Goal: Information Seeking & Learning: Learn about a topic

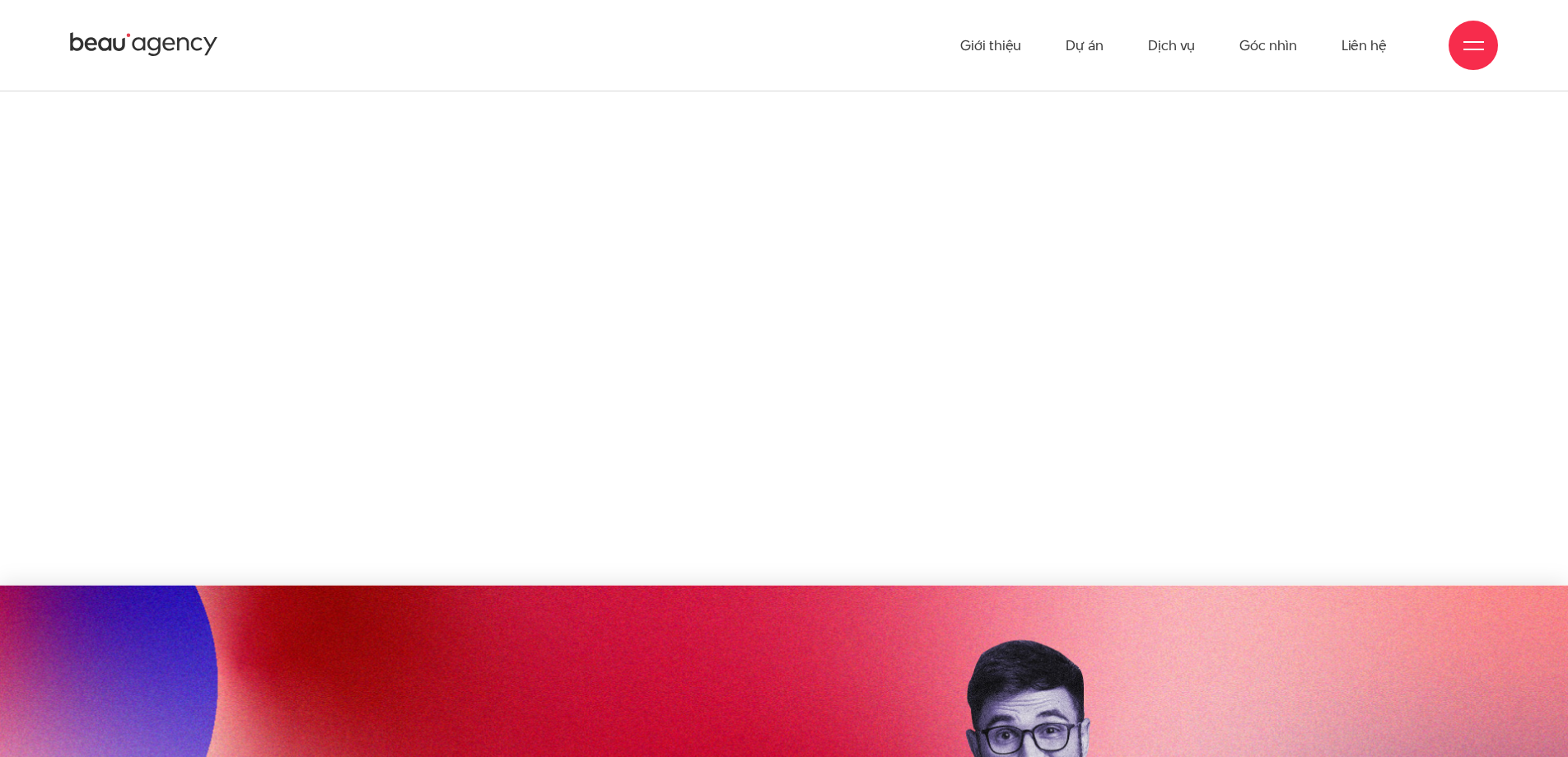
scroll to position [8573, 0]
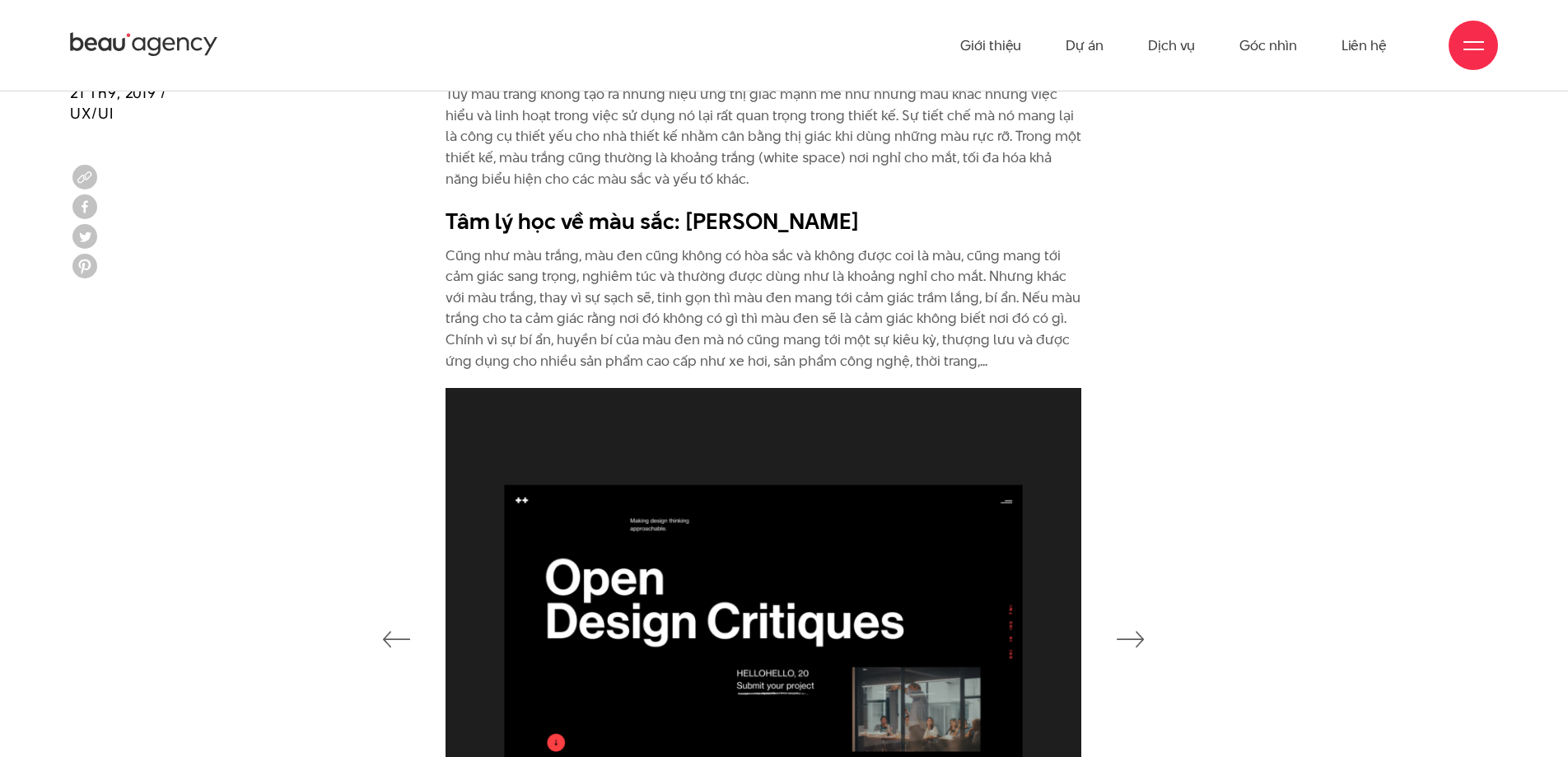
click at [858, 280] on p "Cũng như màu trắng, màu đen cũng không có hòa sắc và không được coi là màu, cũn…" at bounding box center [763, 308] width 635 height 126
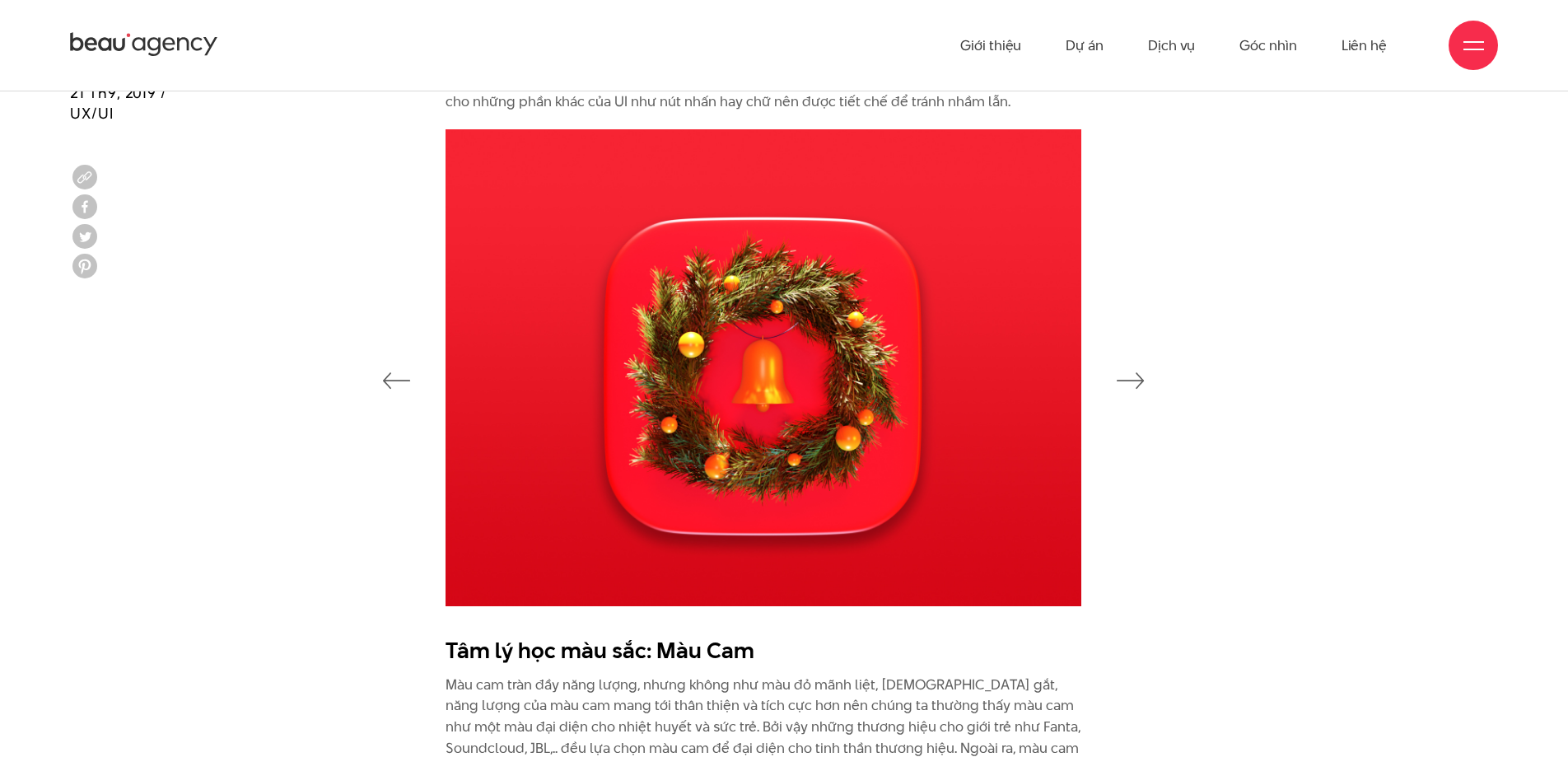
scroll to position [2293, 0]
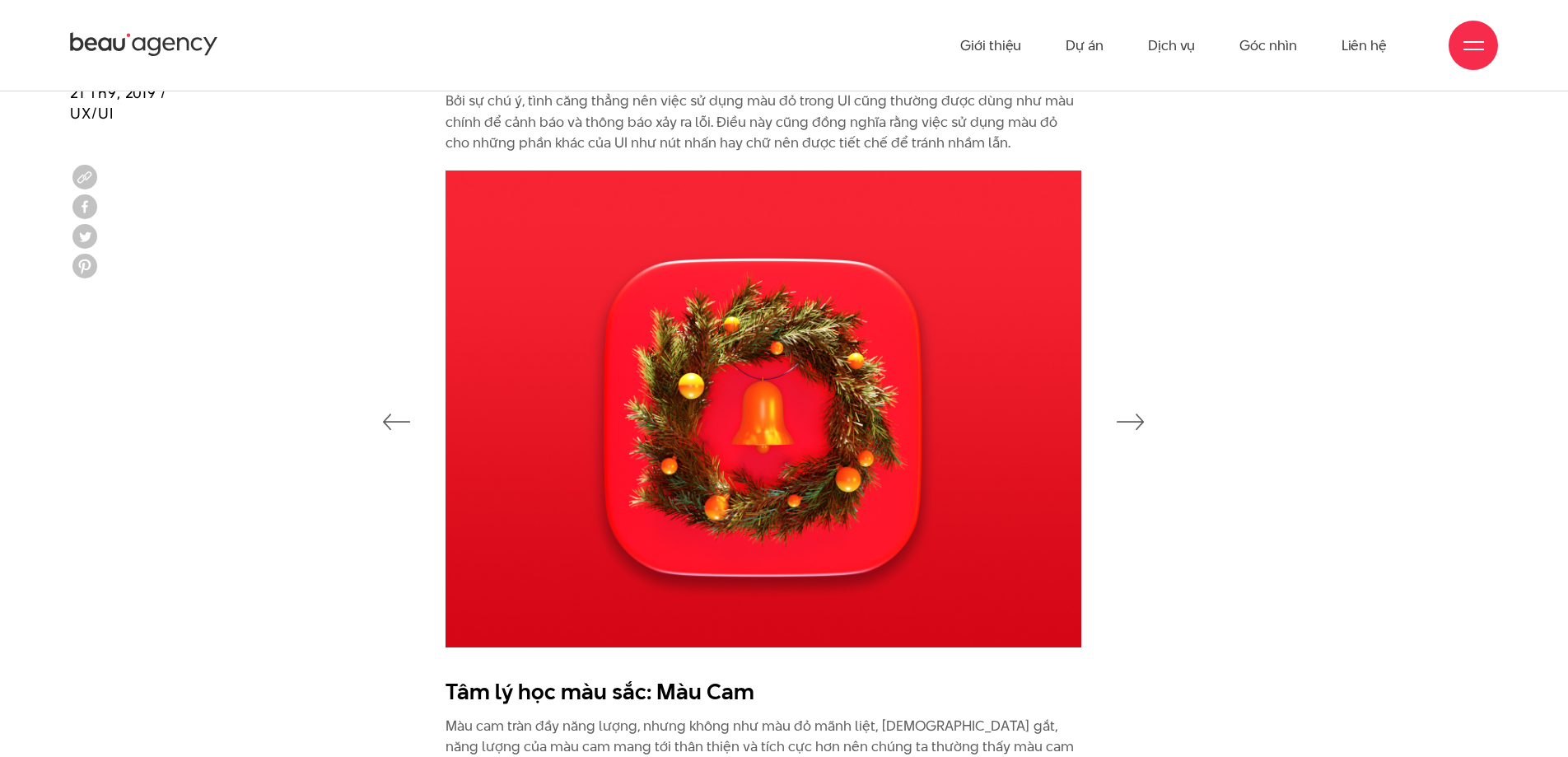
click at [1141, 413] on icon "button" at bounding box center [1130, 421] width 28 height 17
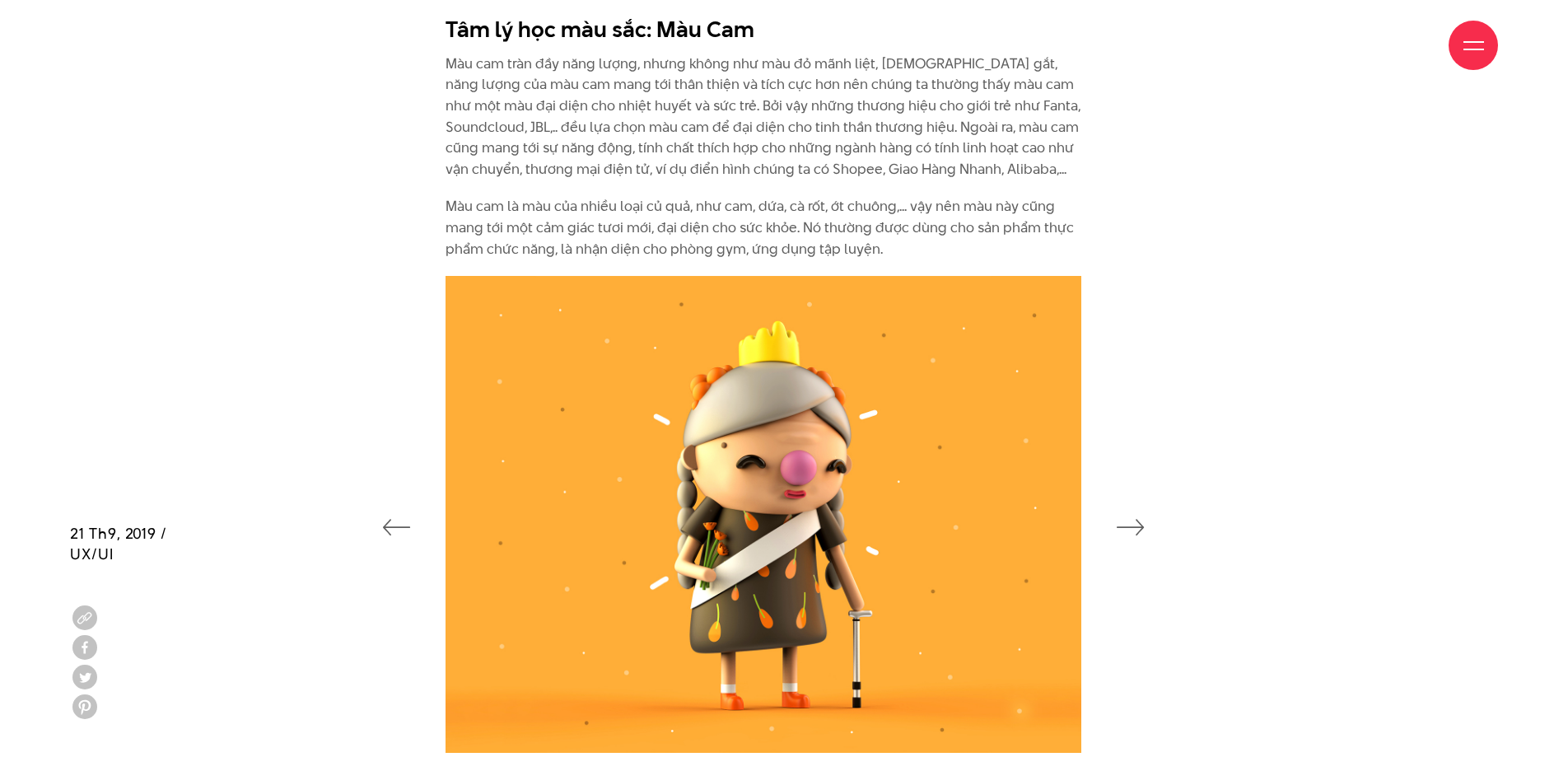
scroll to position [3395, 0]
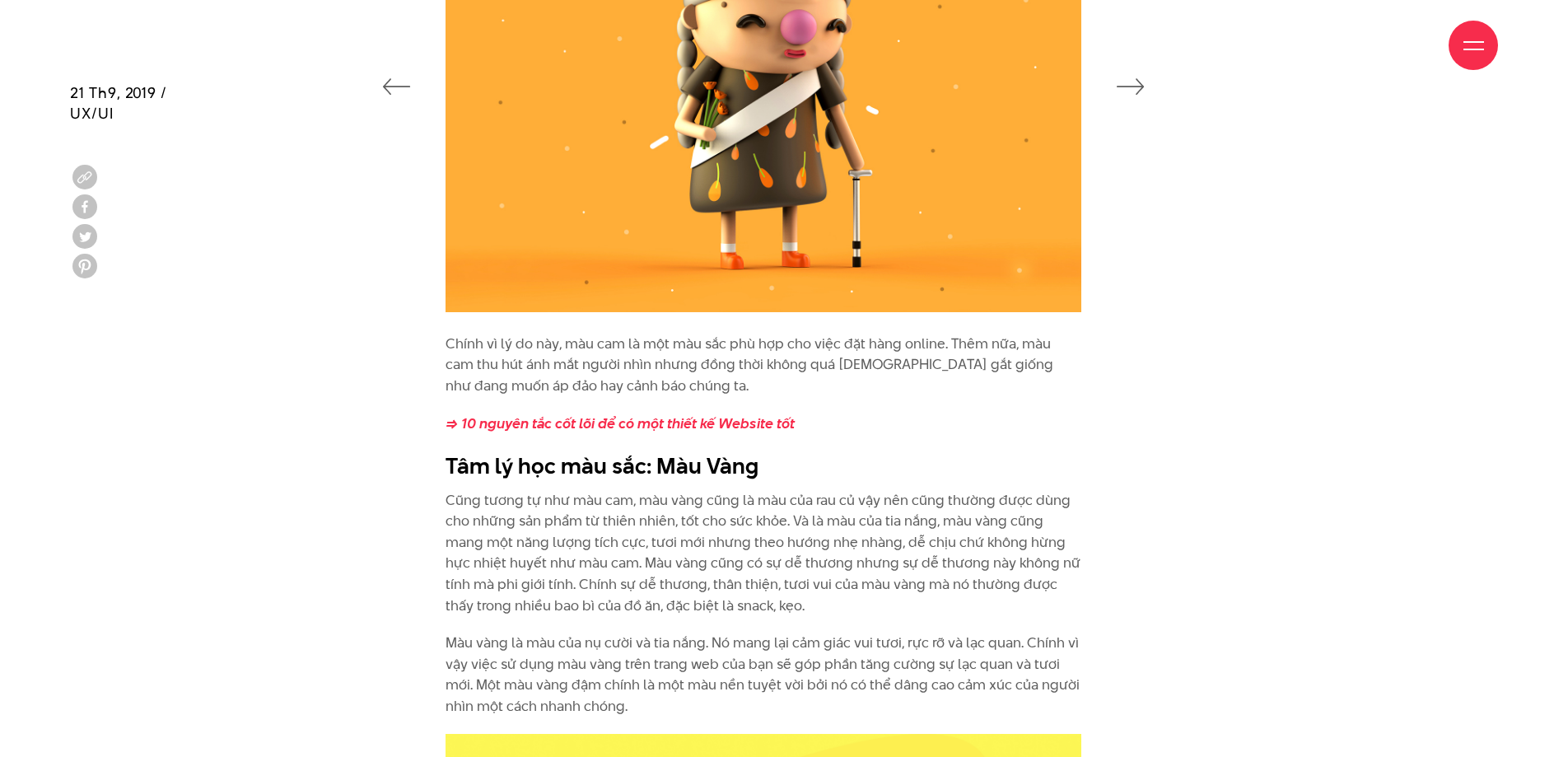
click at [1118, 96] on button "button" at bounding box center [1130, 83] width 28 height 26
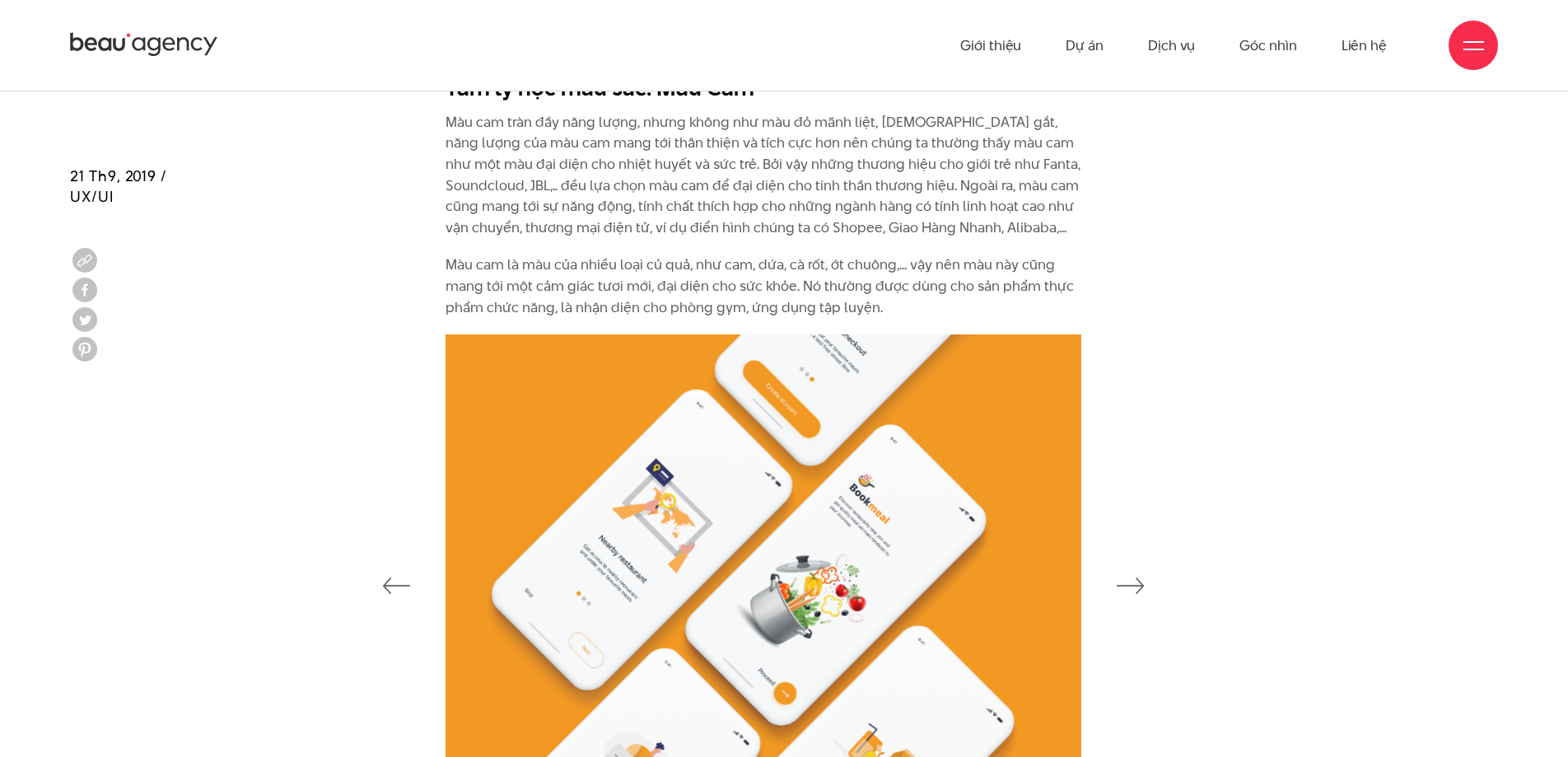
scroll to position [2855, 0]
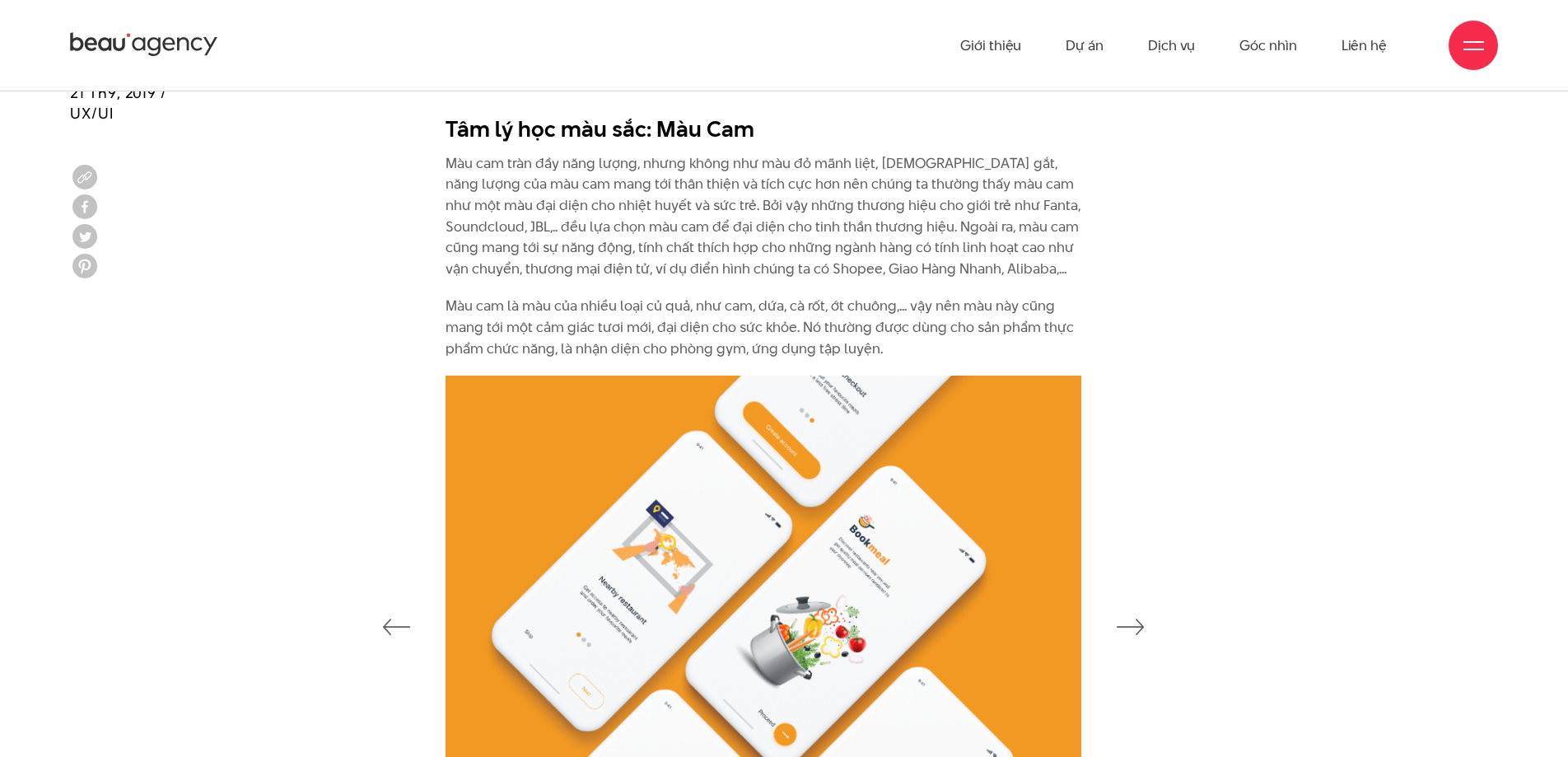
click at [1153, 628] on div at bounding box center [784, 625] width 1469 height 498
click at [1138, 626] on icon "button" at bounding box center [1130, 627] width 28 height 17
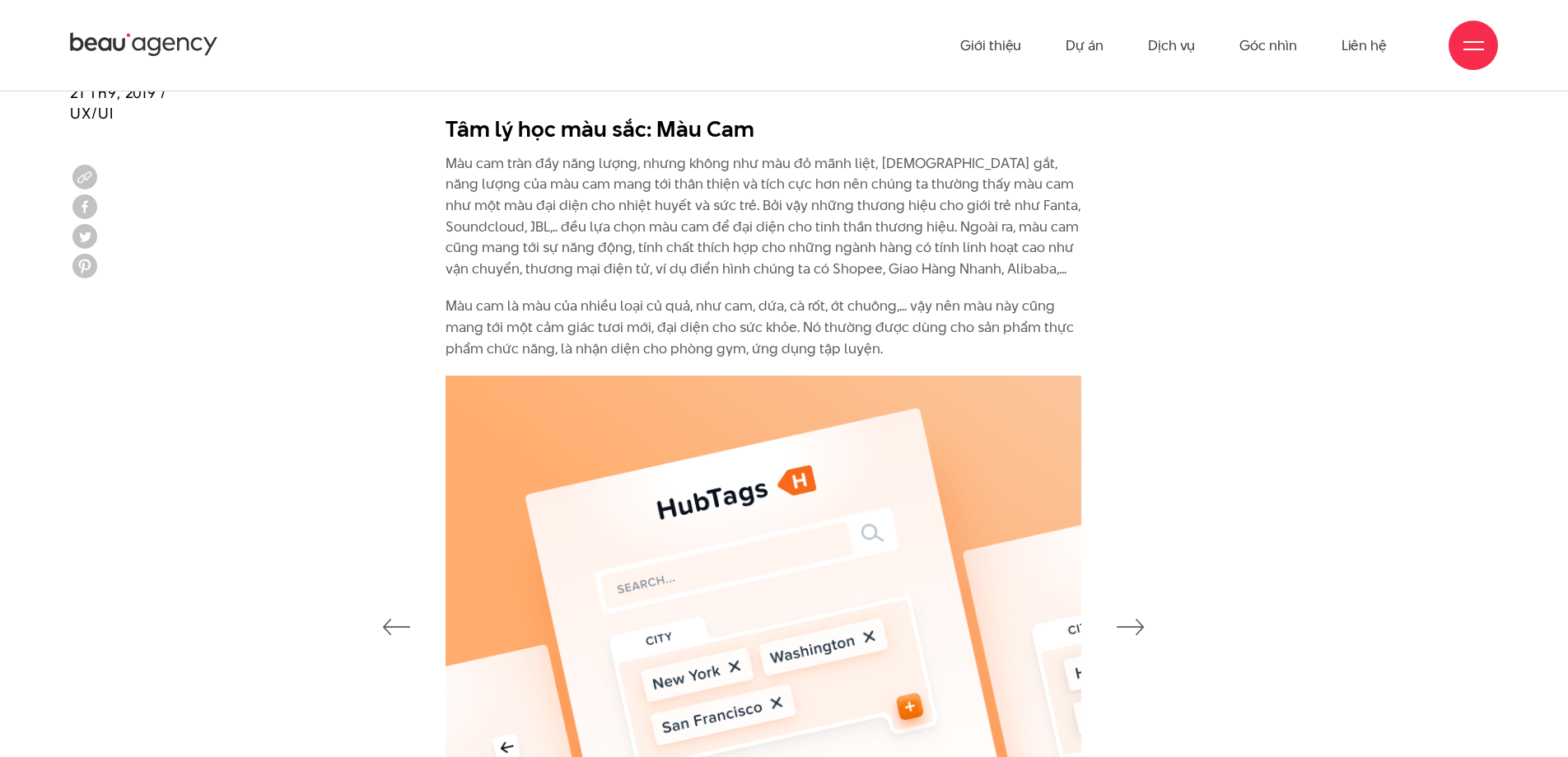
click at [1138, 626] on icon "button" at bounding box center [1130, 627] width 28 height 17
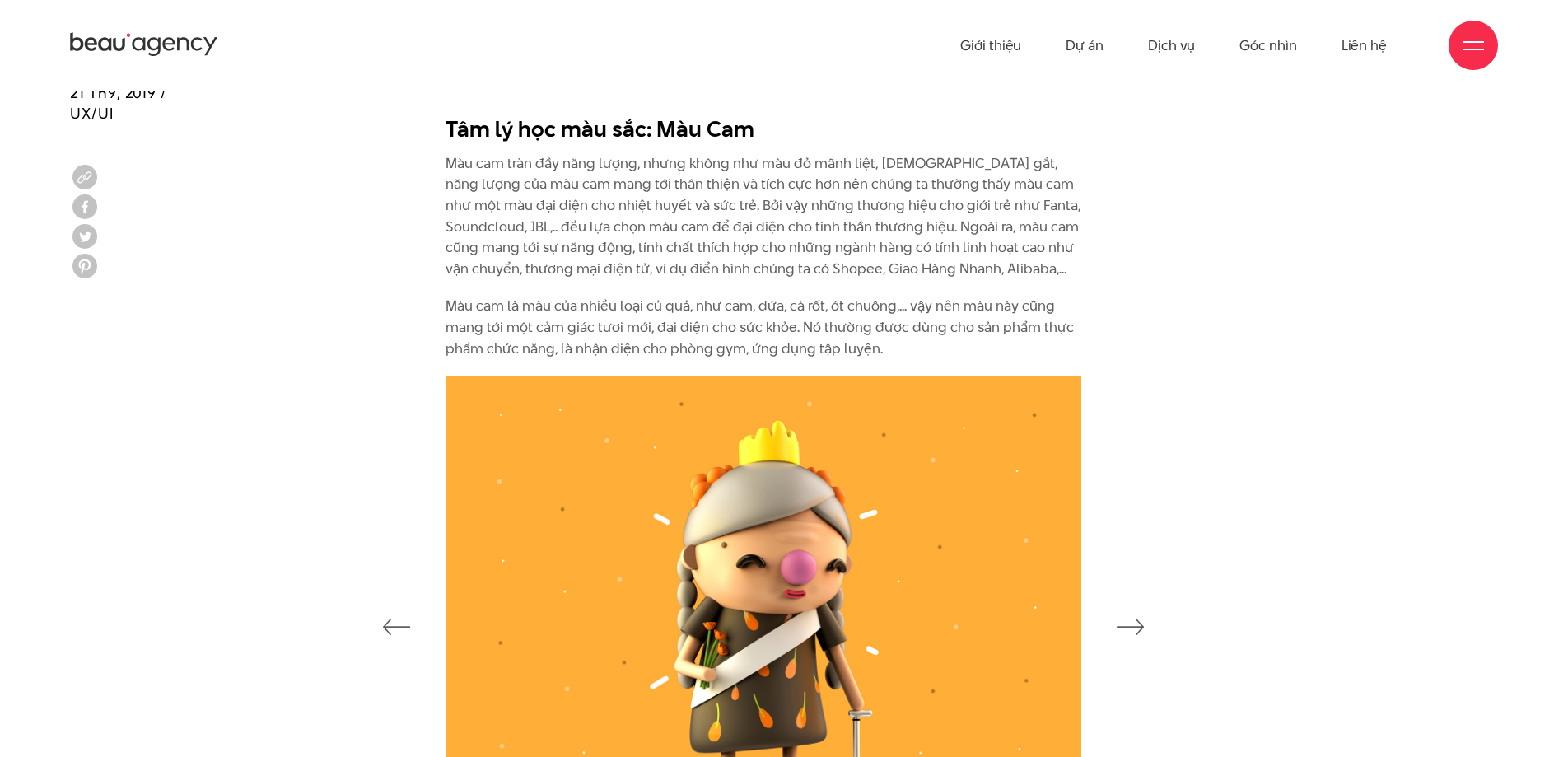
click at [377, 612] on div at bounding box center [784, 625] width 1469 height 498
click at [383, 624] on icon "button" at bounding box center [396, 627] width 28 height 17
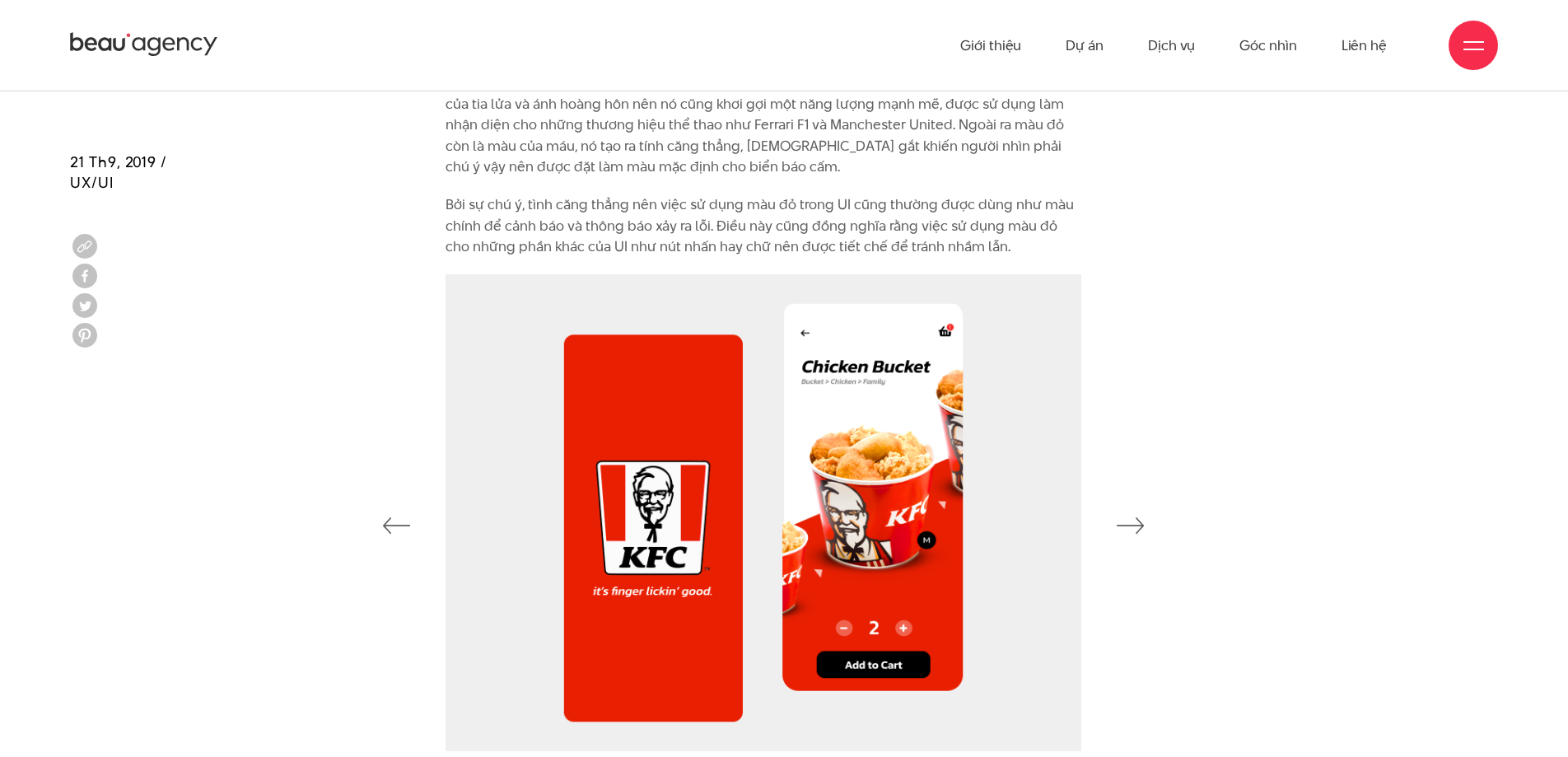
scroll to position [2106, 0]
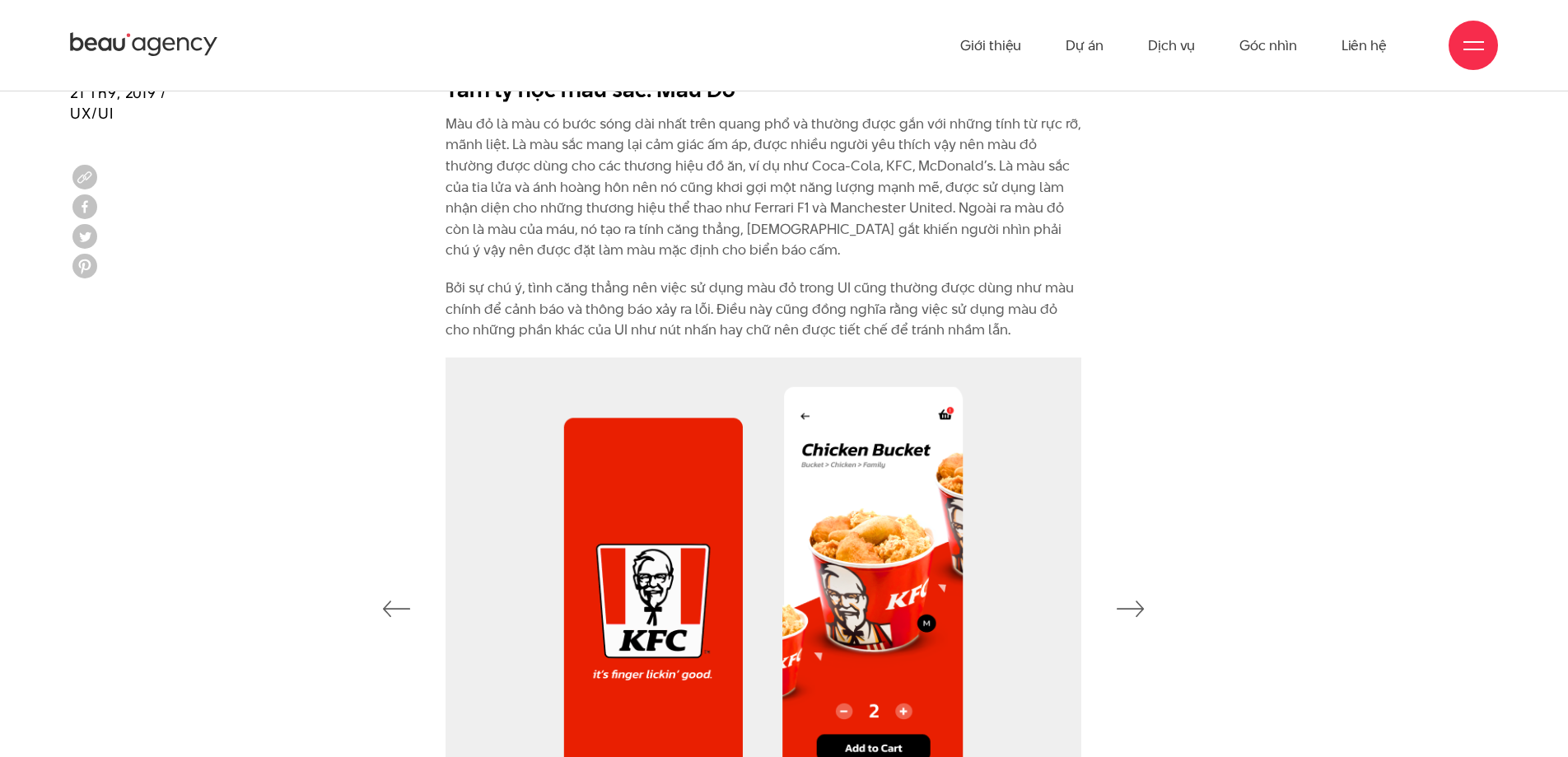
click at [1134, 606] on icon "button" at bounding box center [1130, 608] width 28 height 17
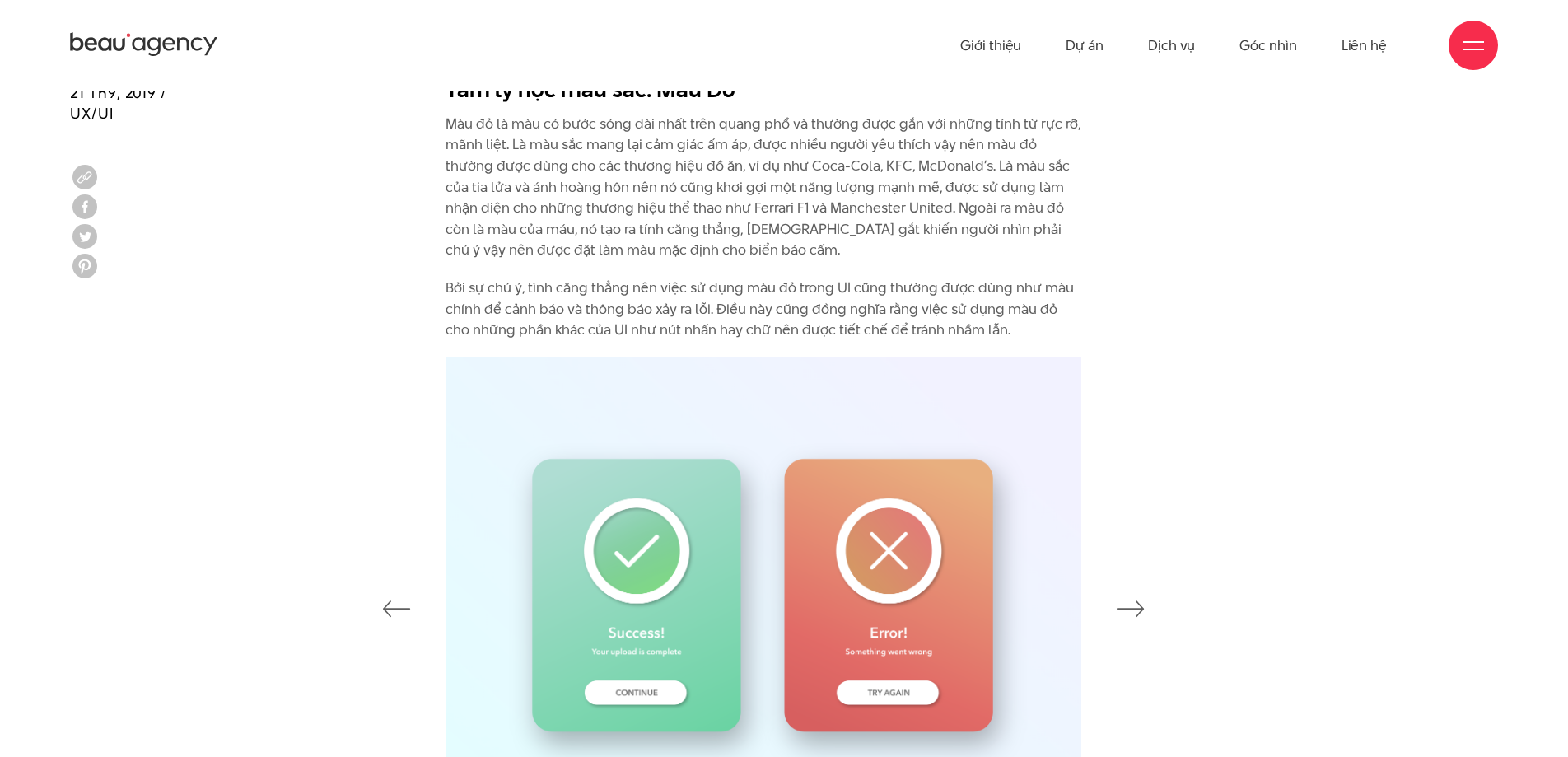
click at [1134, 606] on icon "button" at bounding box center [1130, 608] width 28 height 17
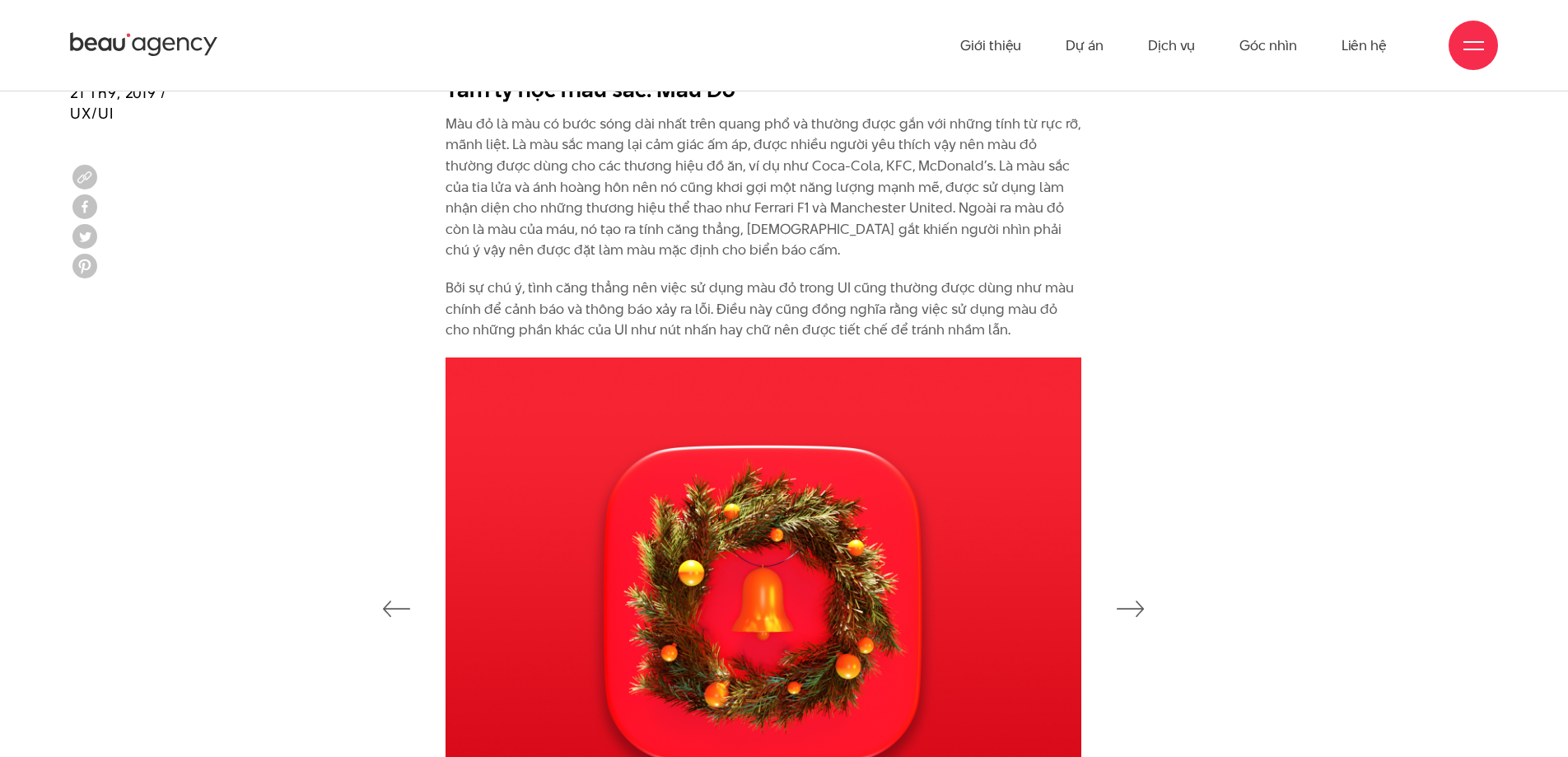
click at [1134, 606] on icon "button" at bounding box center [1130, 608] width 28 height 17
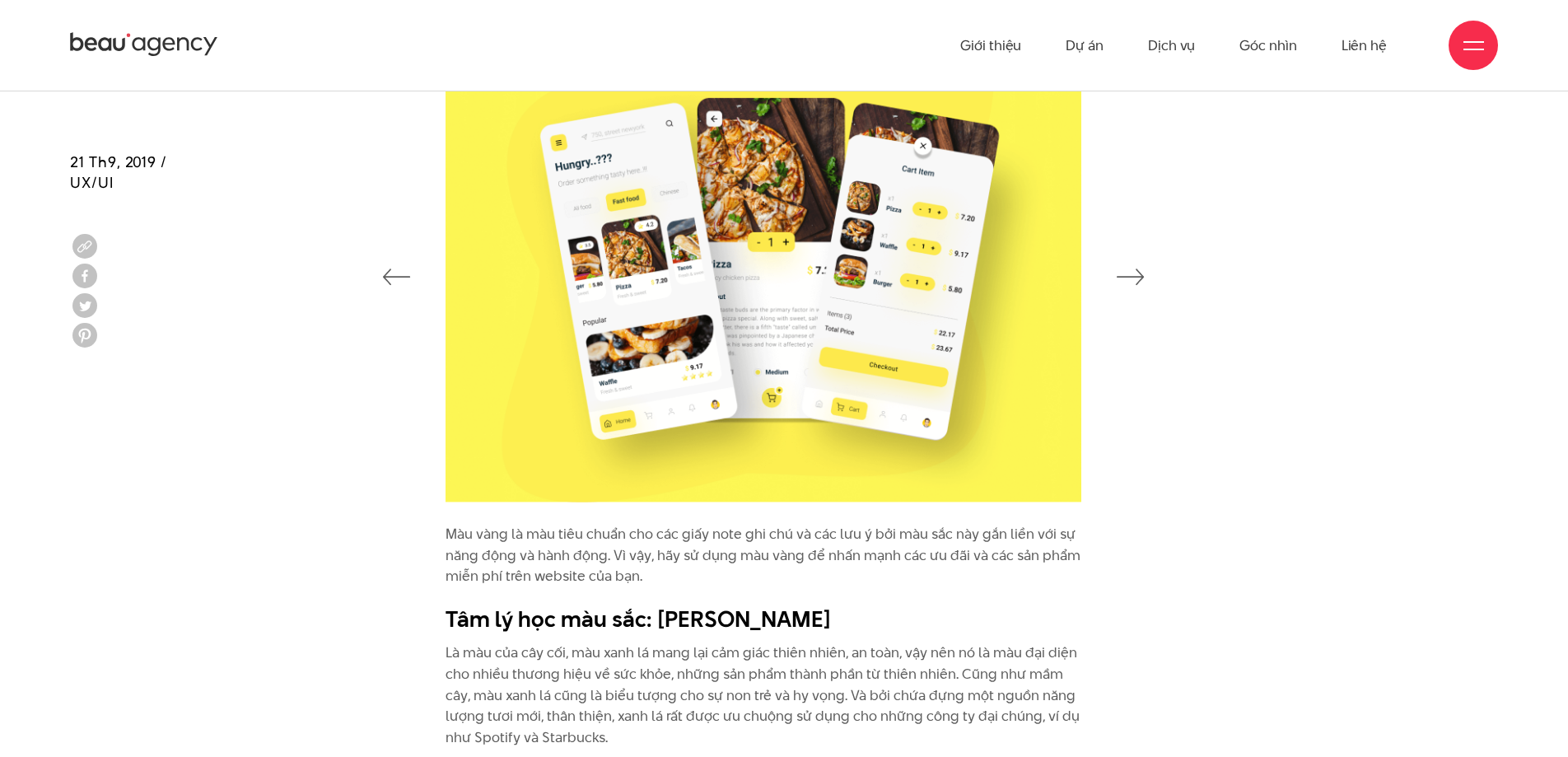
scroll to position [4047, 0]
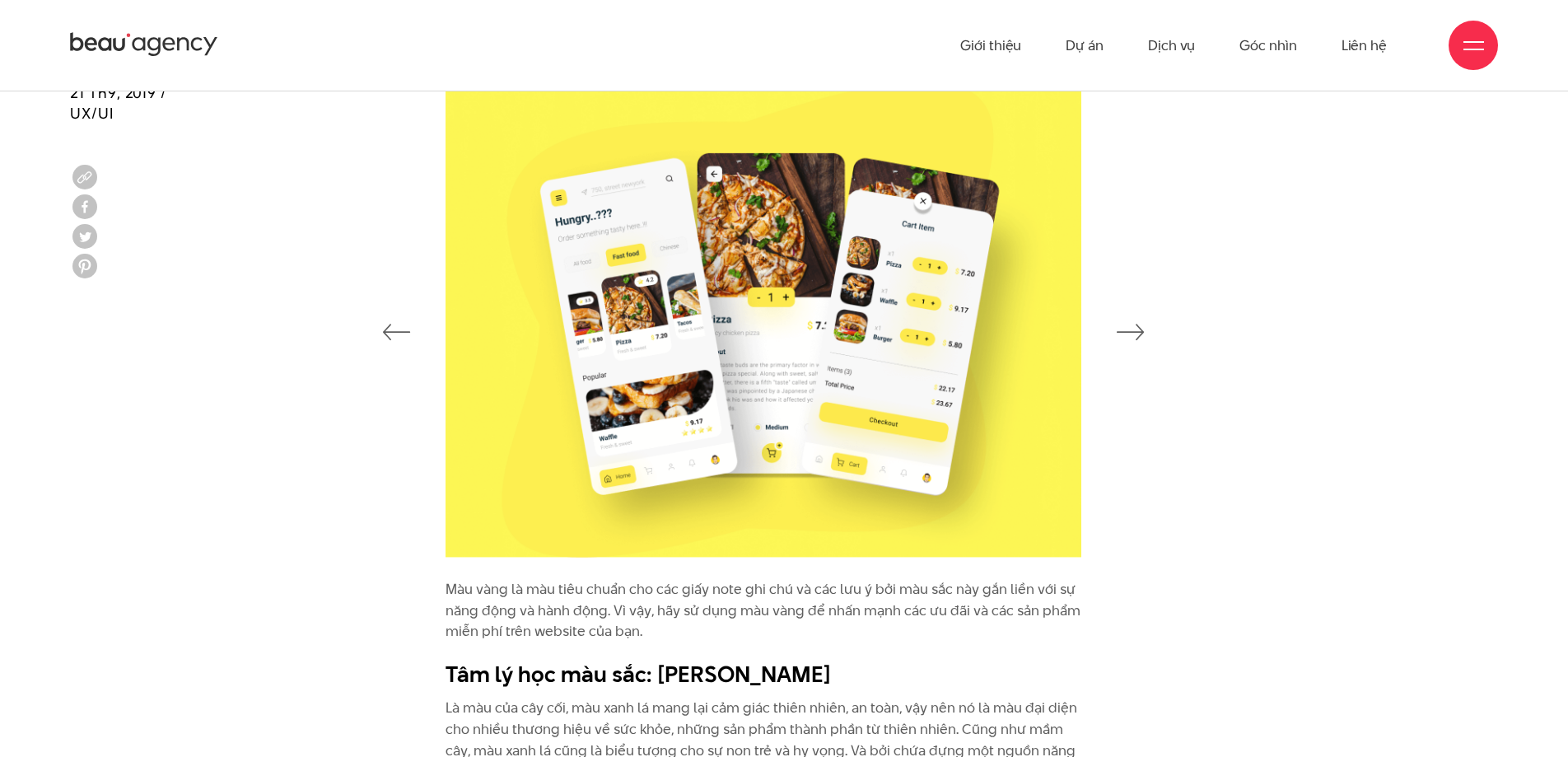
click at [1138, 324] on icon "button" at bounding box center [1130, 331] width 28 height 17
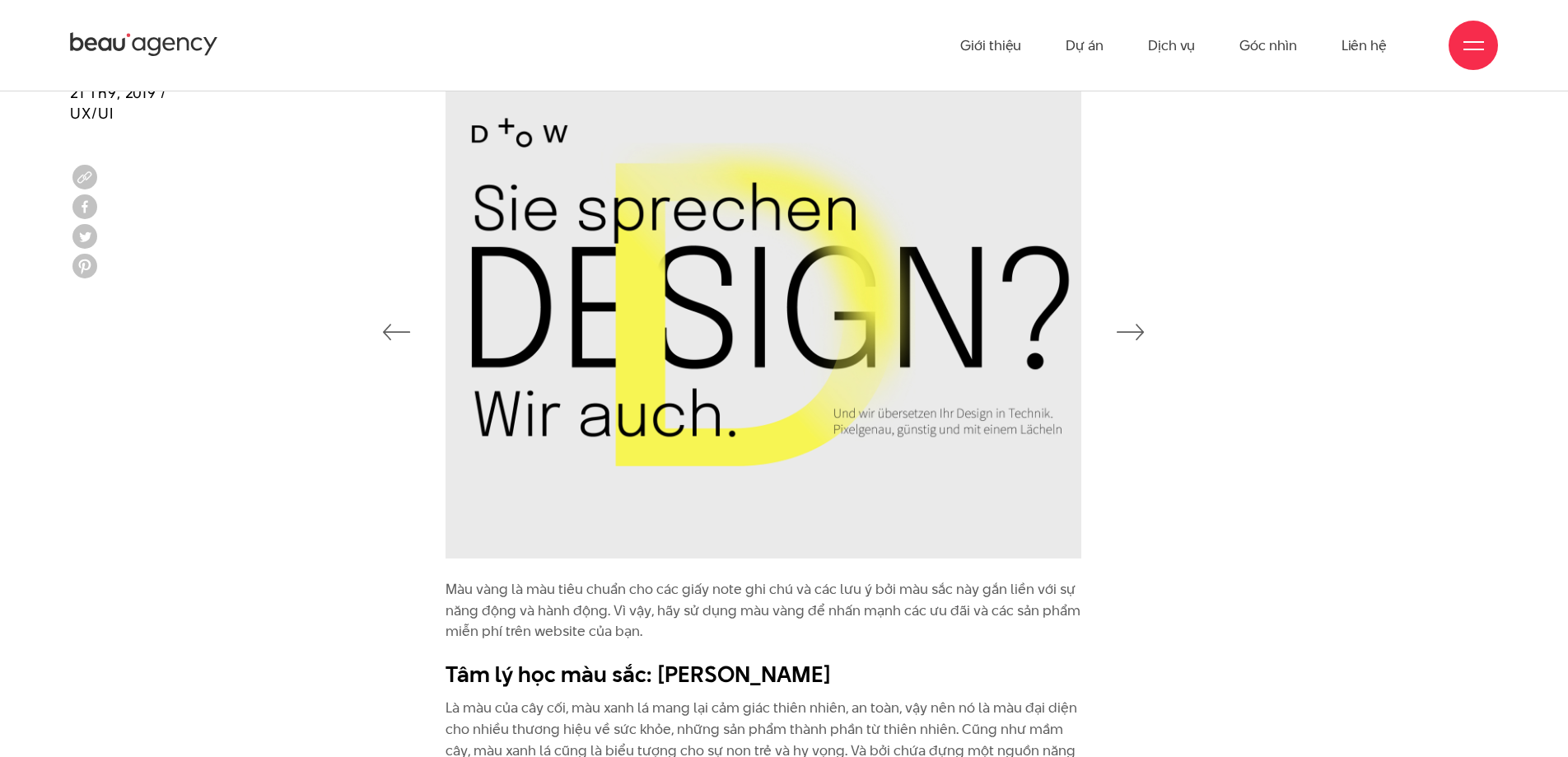
click at [1138, 324] on icon "button" at bounding box center [1130, 331] width 28 height 17
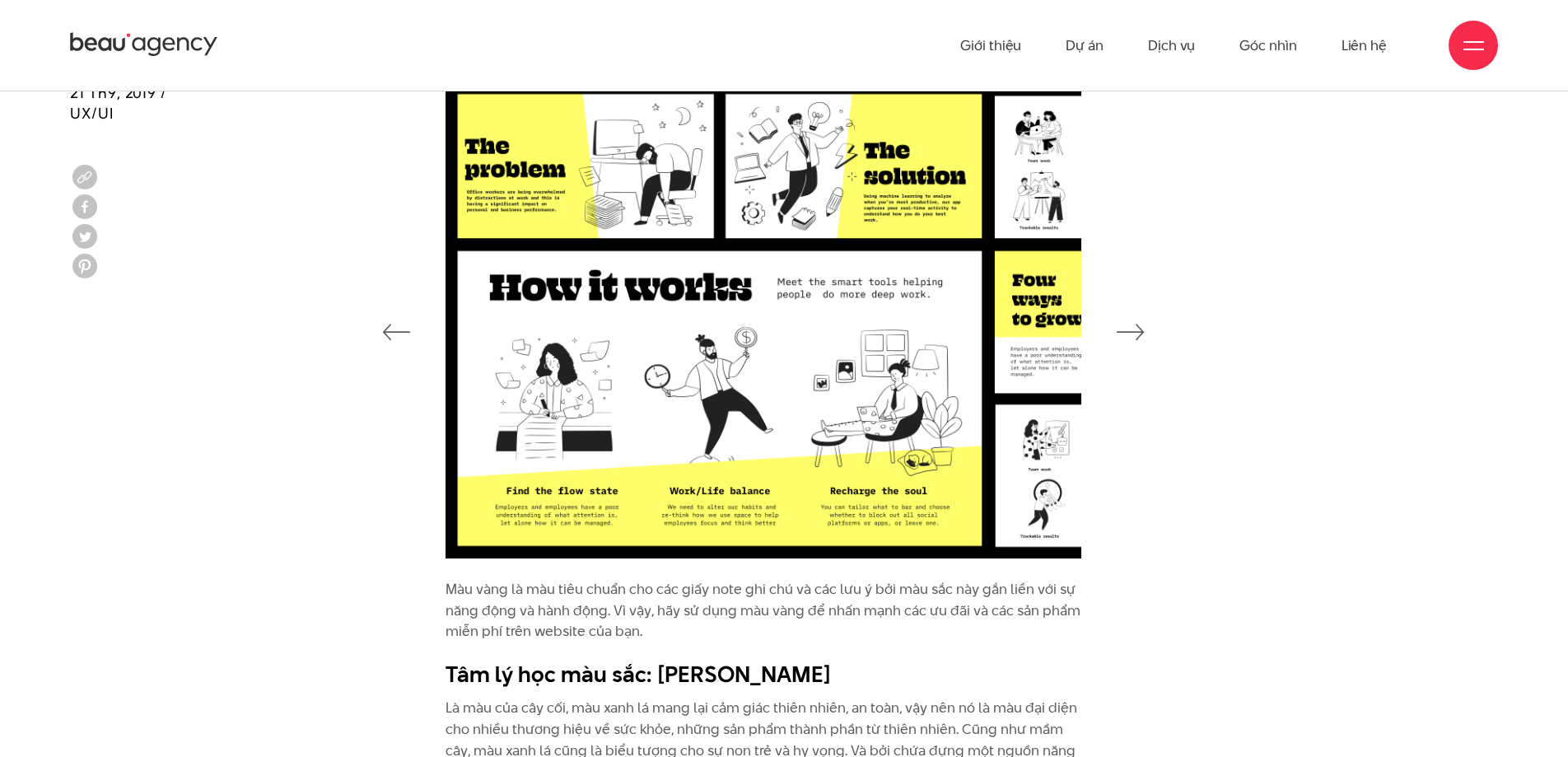
click at [1138, 324] on icon "button" at bounding box center [1130, 331] width 28 height 17
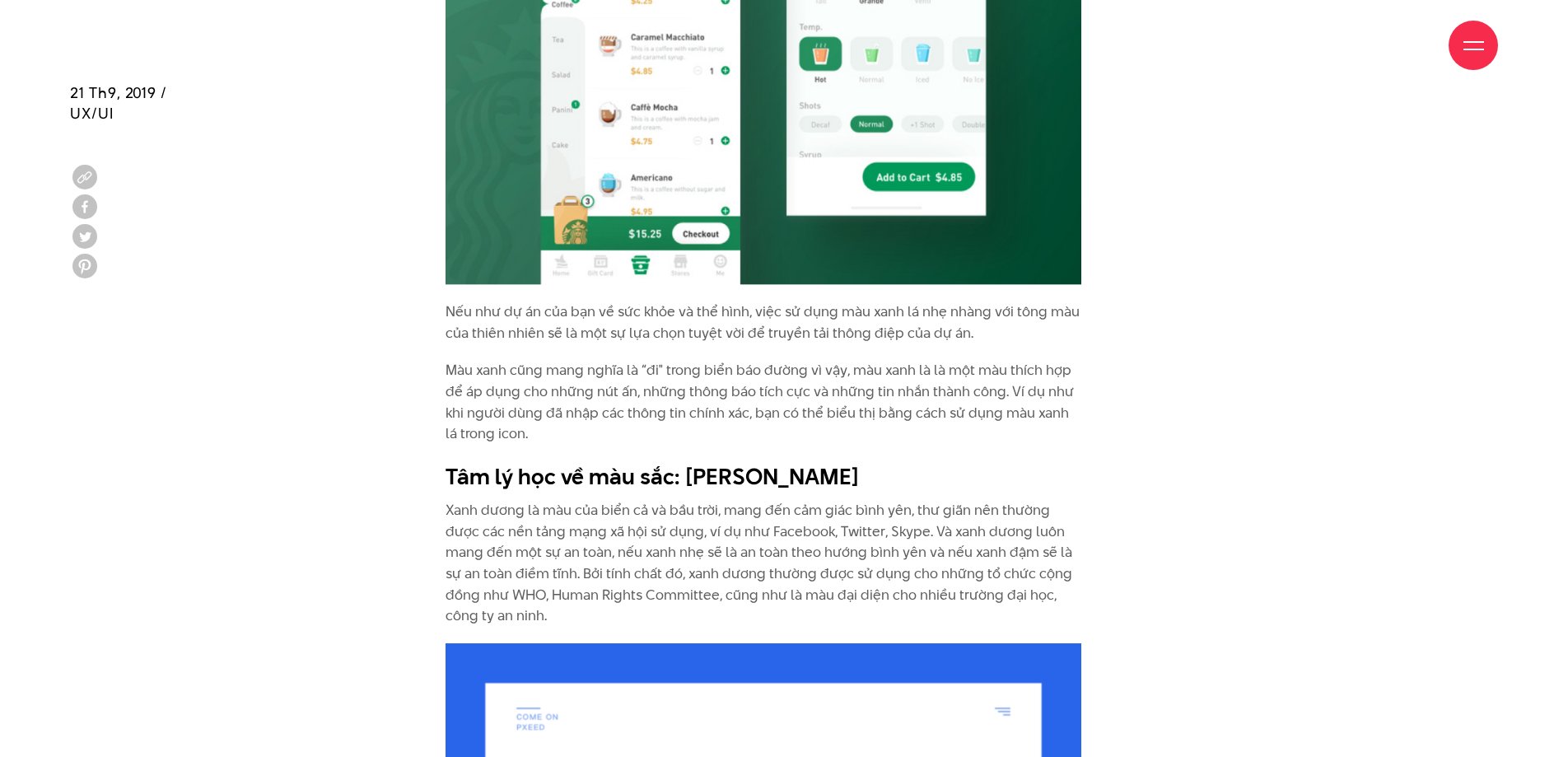
scroll to position [4546, 0]
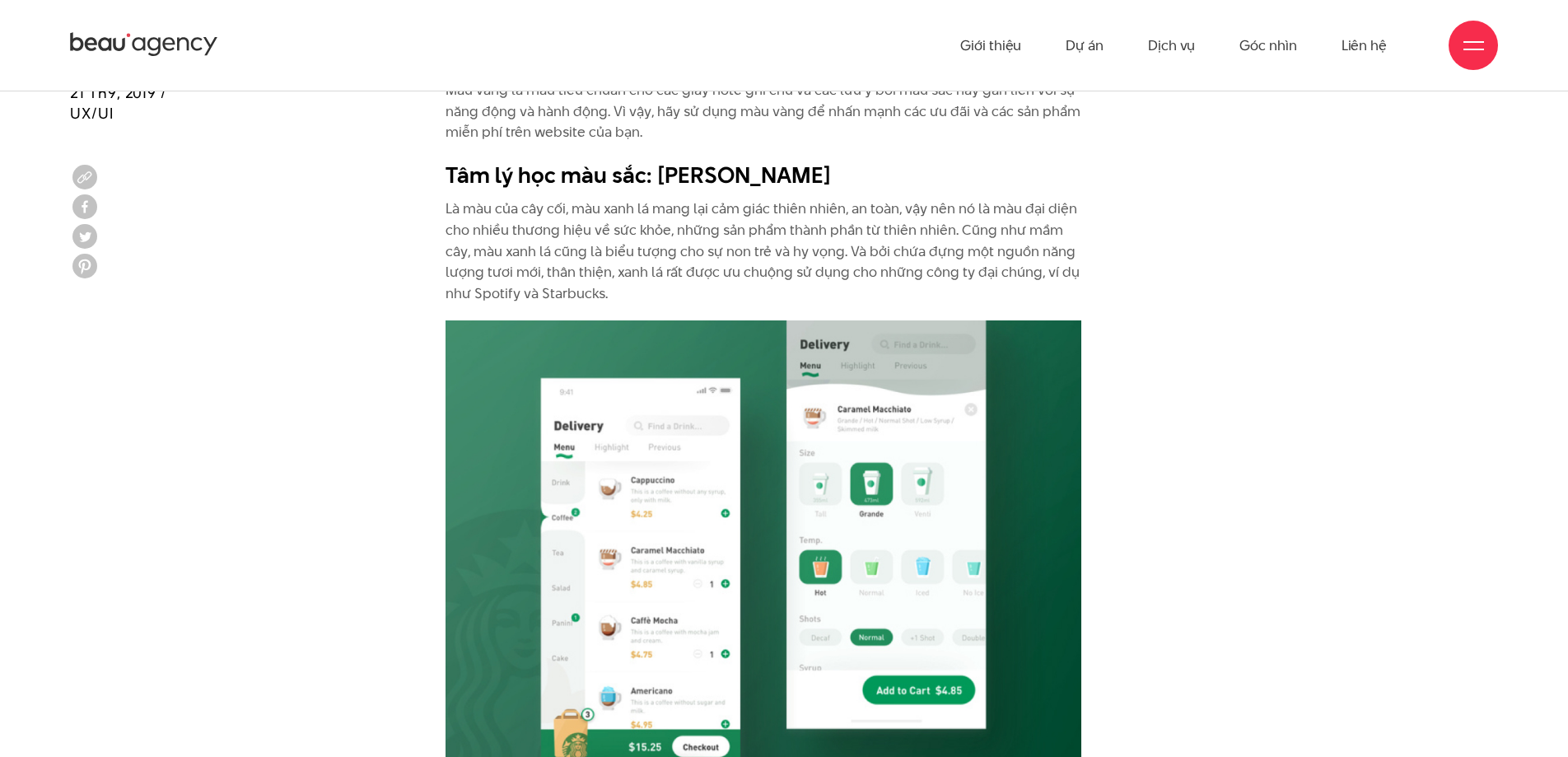
click at [993, 530] on img at bounding box center [763, 559] width 635 height 478
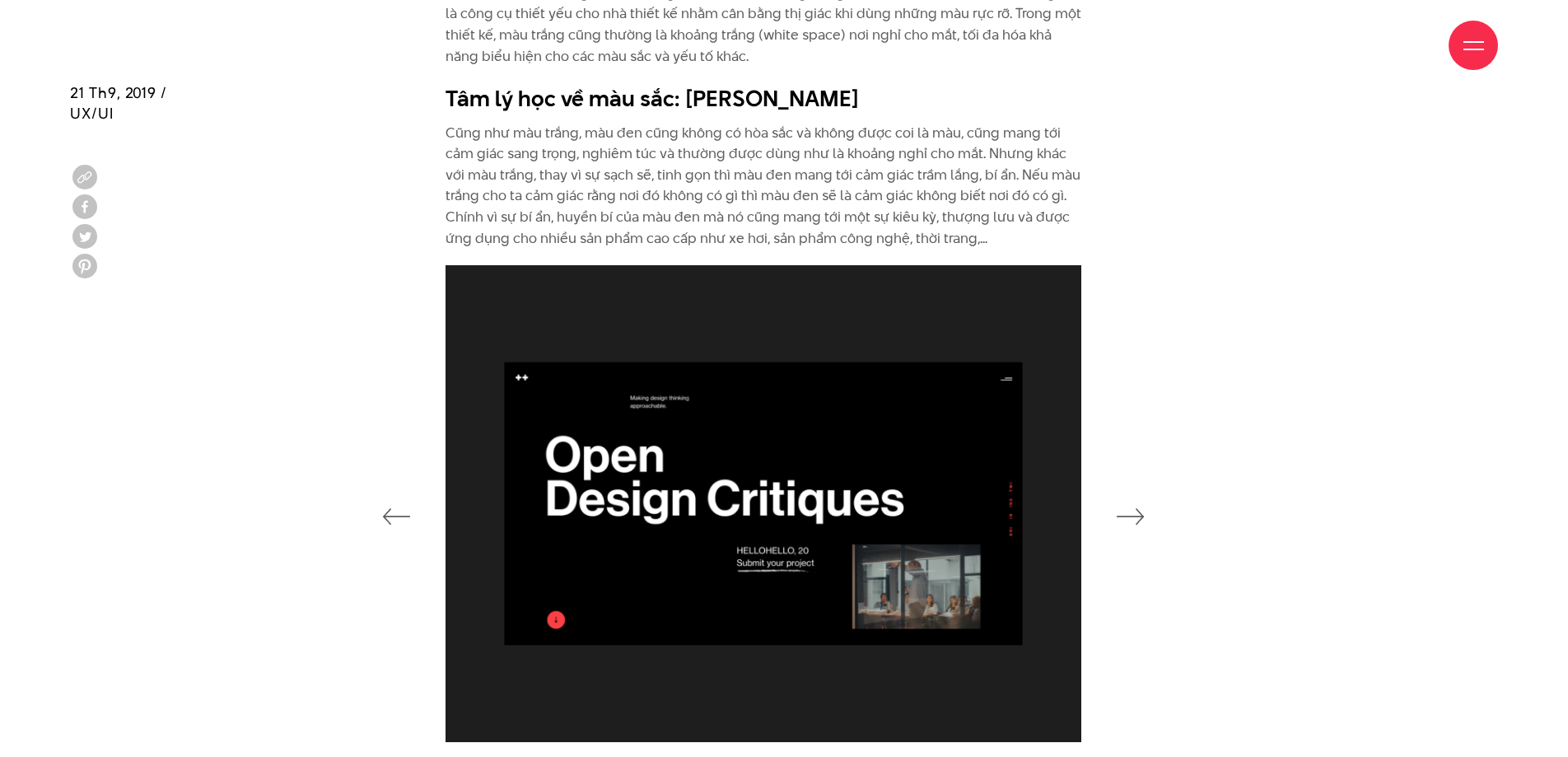
scroll to position [8779, 0]
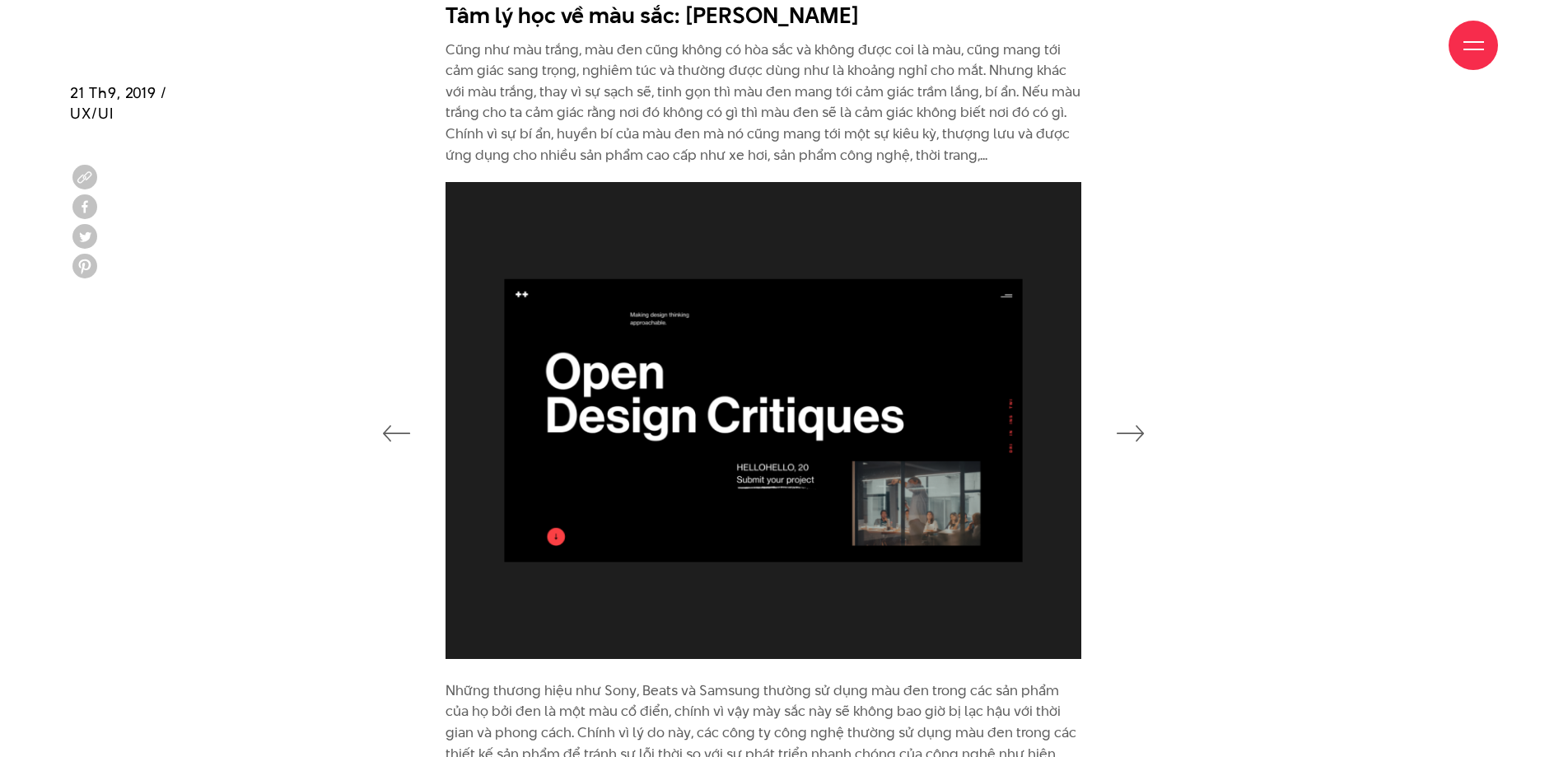
click at [1138, 438] on icon "button" at bounding box center [1130, 432] width 28 height 17
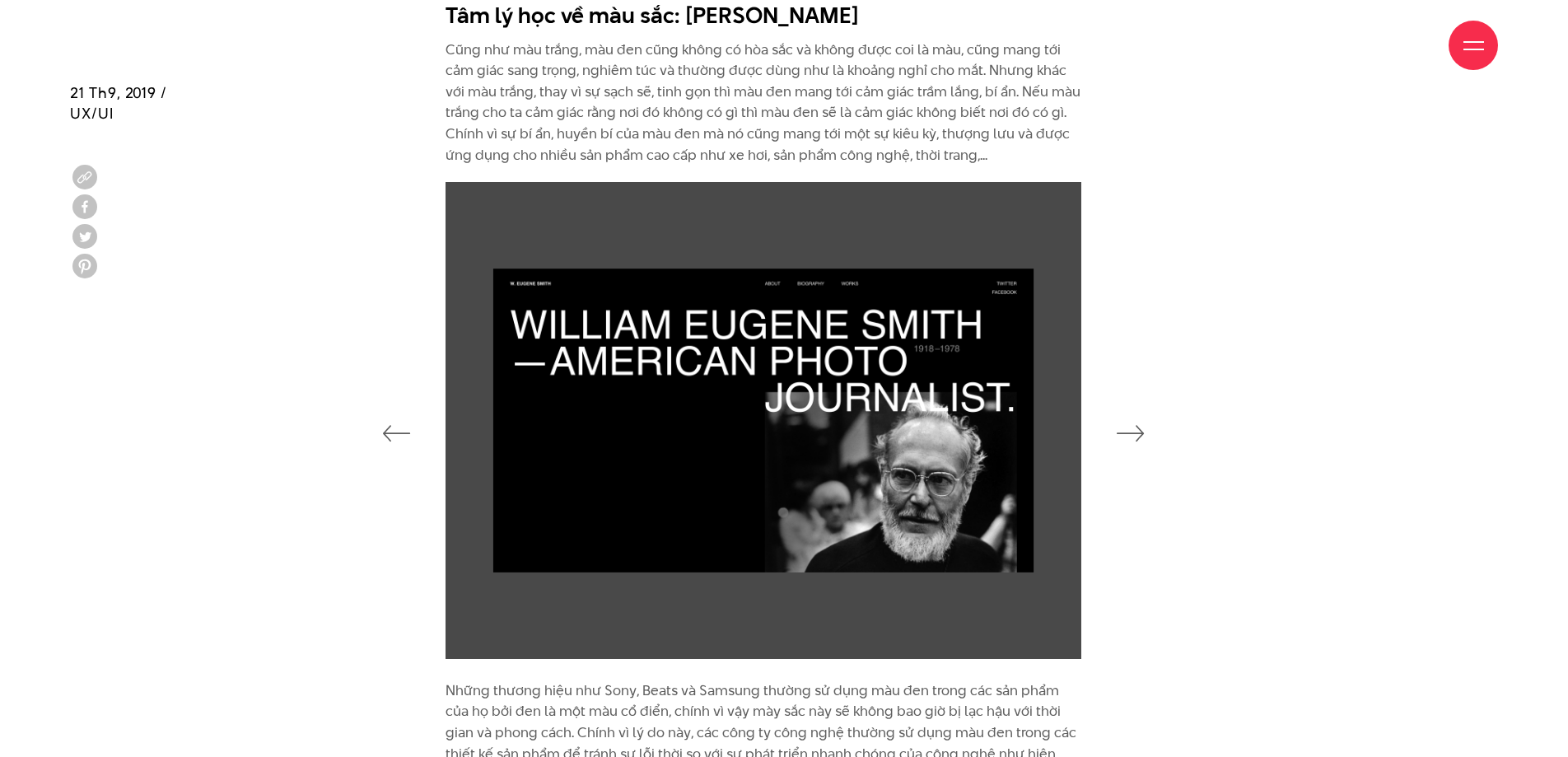
click at [1138, 438] on icon "button" at bounding box center [1130, 432] width 28 height 17
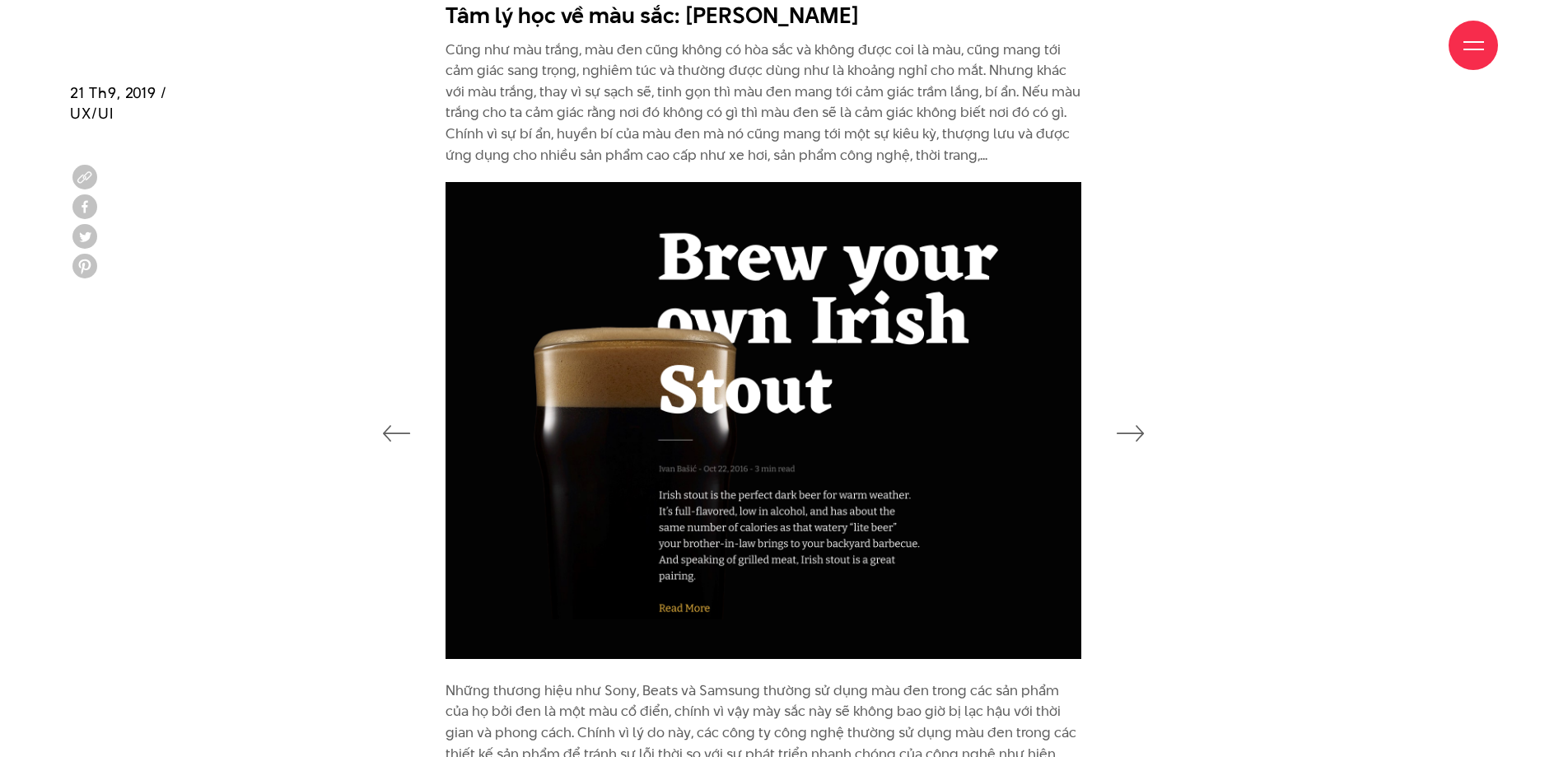
click at [1138, 438] on icon "button" at bounding box center [1130, 432] width 28 height 17
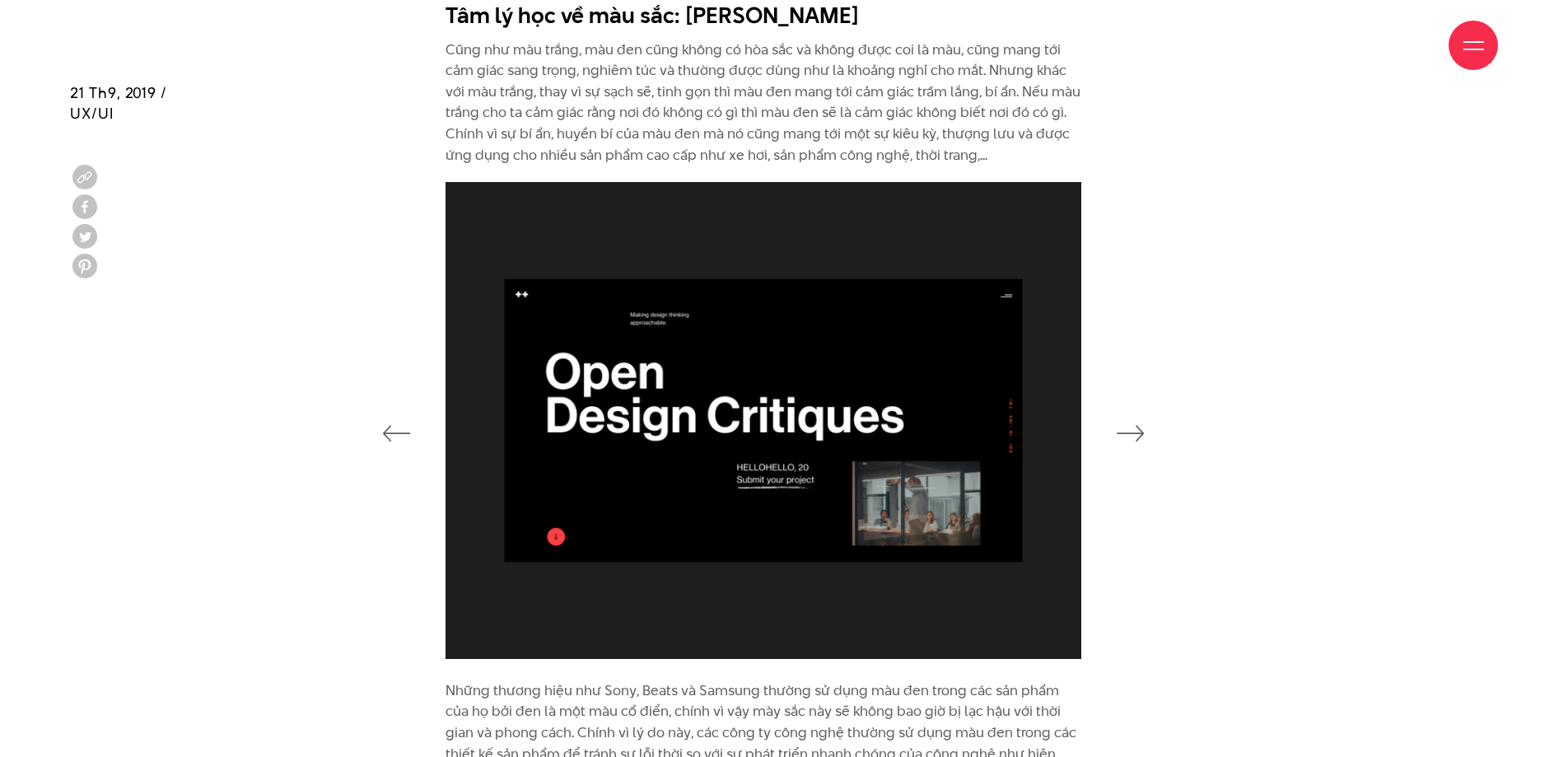
click at [1138, 436] on icon "button" at bounding box center [1130, 432] width 28 height 17
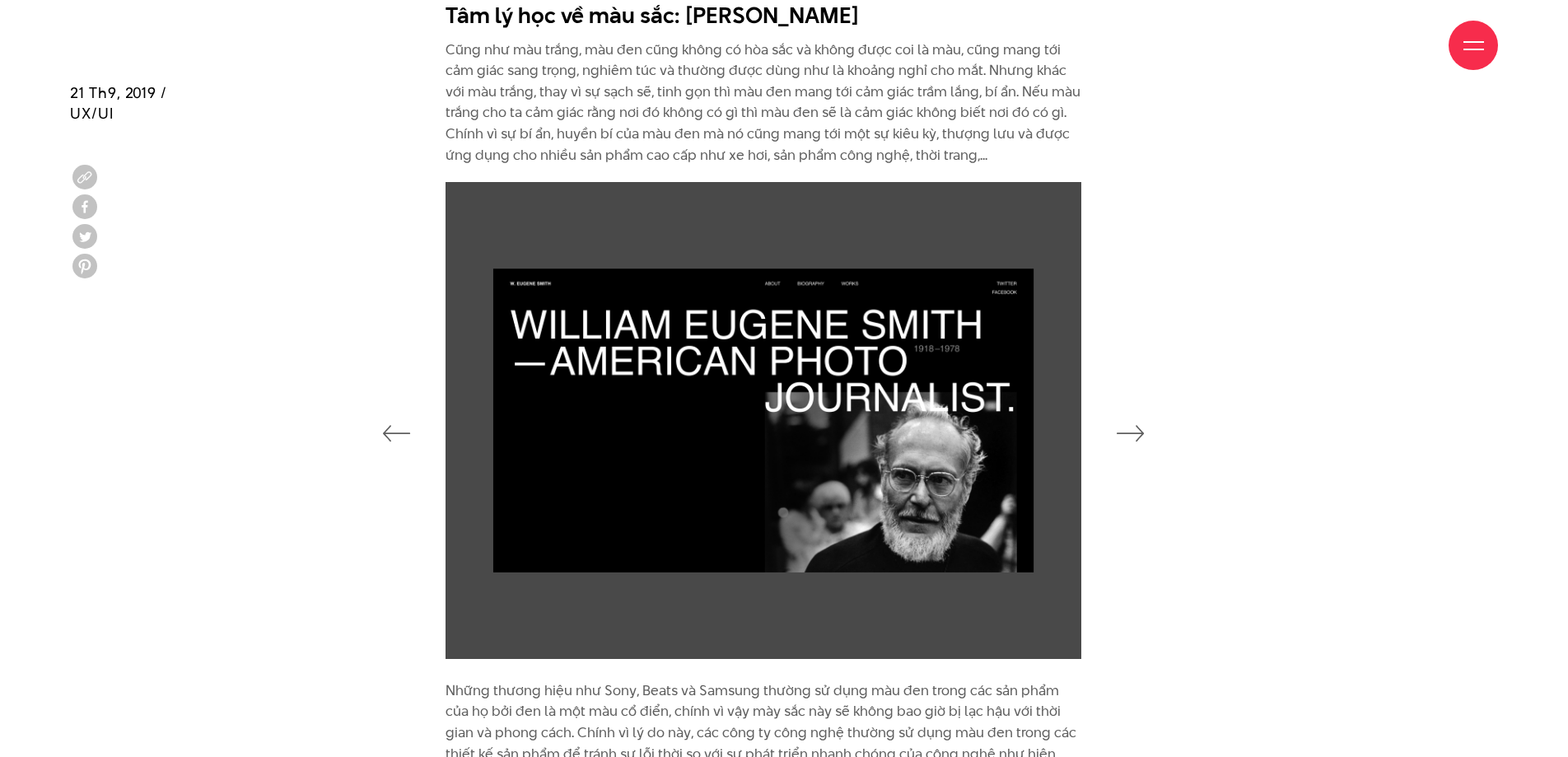
click at [1183, 375] on div at bounding box center [784, 431] width 1469 height 498
click at [1107, 429] on div at bounding box center [784, 431] width 734 height 498
click at [1138, 432] on icon "button" at bounding box center [1130, 432] width 28 height 17
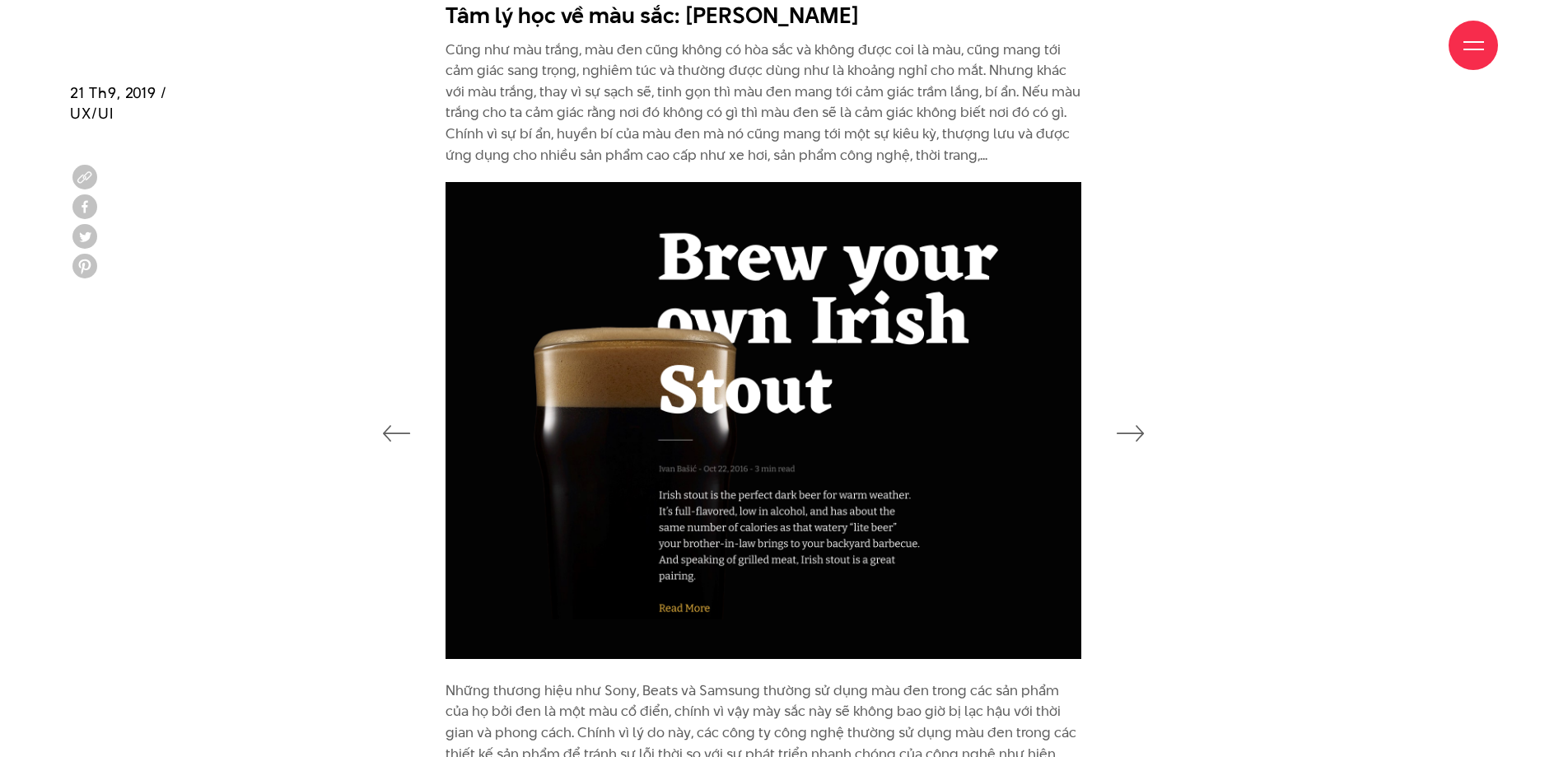
drag, startPoint x: 747, startPoint y: 420, endPoint x: 1139, endPoint y: 451, distance: 393.2
click at [1139, 451] on div at bounding box center [784, 431] width 734 height 498
click at [1137, 445] on div at bounding box center [784, 431] width 734 height 498
click at [1135, 438] on icon "button" at bounding box center [1130, 432] width 28 height 17
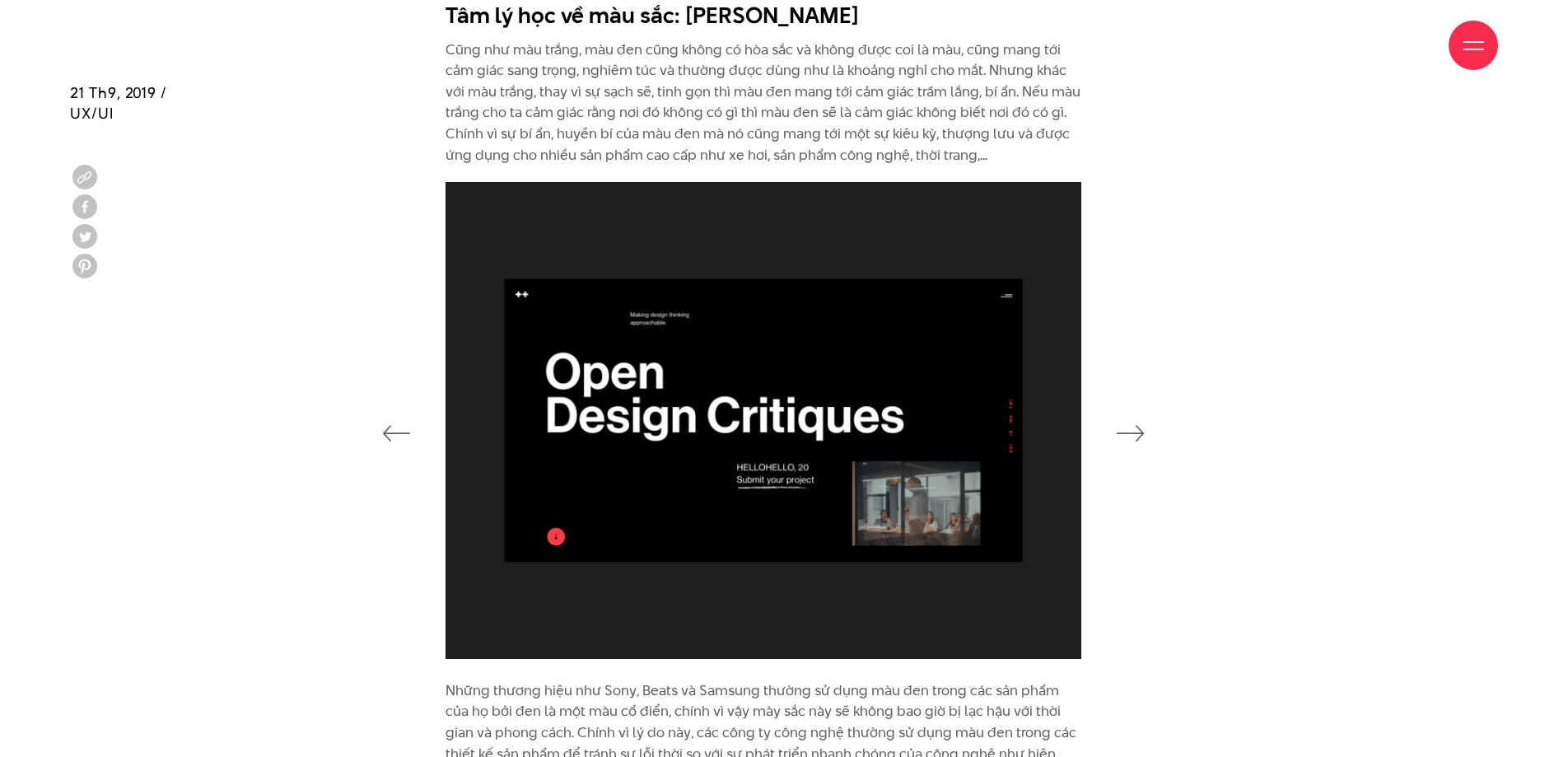
click at [1134, 436] on icon "button" at bounding box center [1130, 432] width 28 height 17
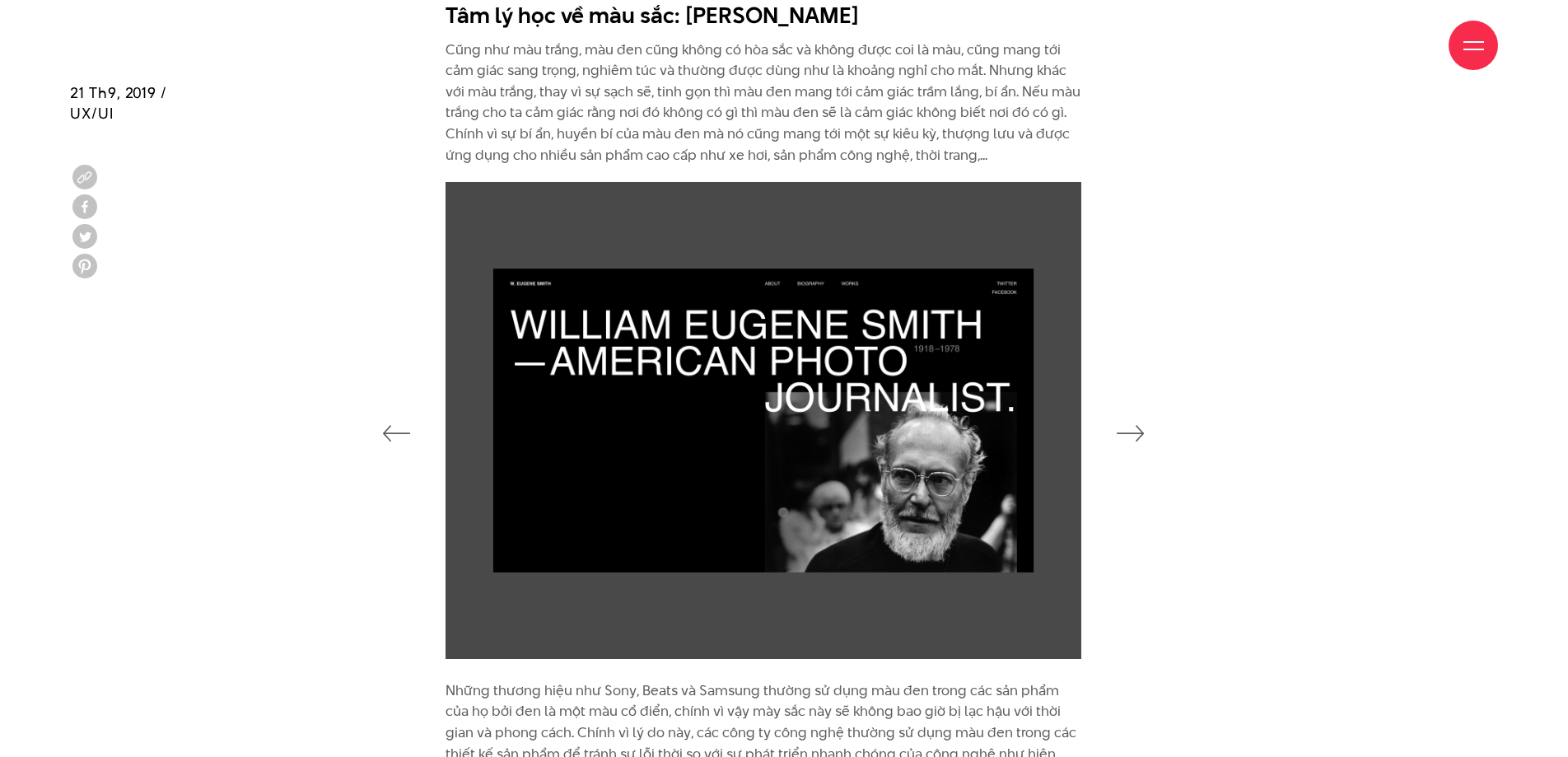
click at [1134, 435] on icon "button" at bounding box center [1130, 432] width 28 height 17
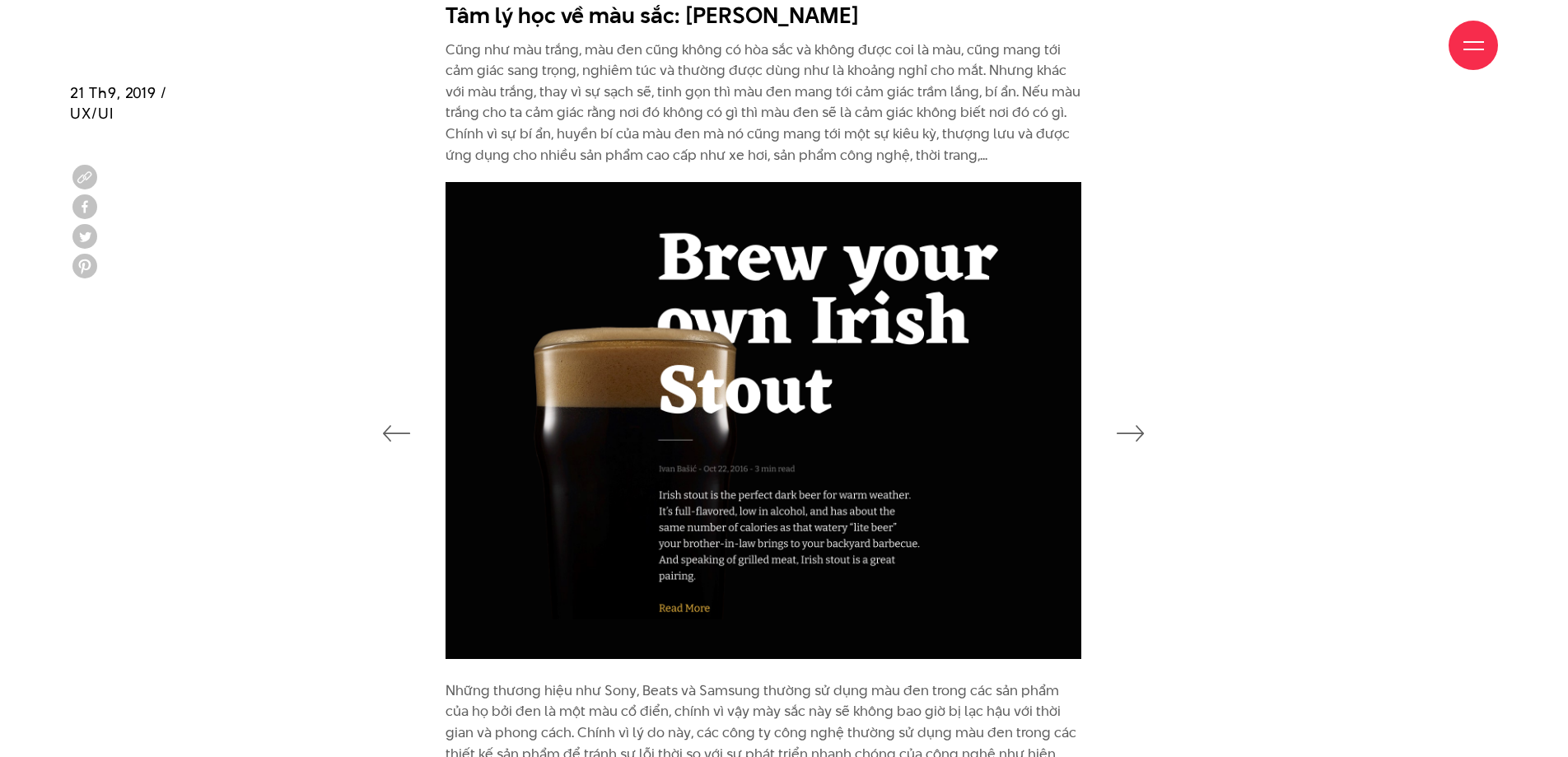
click at [768, 398] on img at bounding box center [763, 421] width 635 height 477
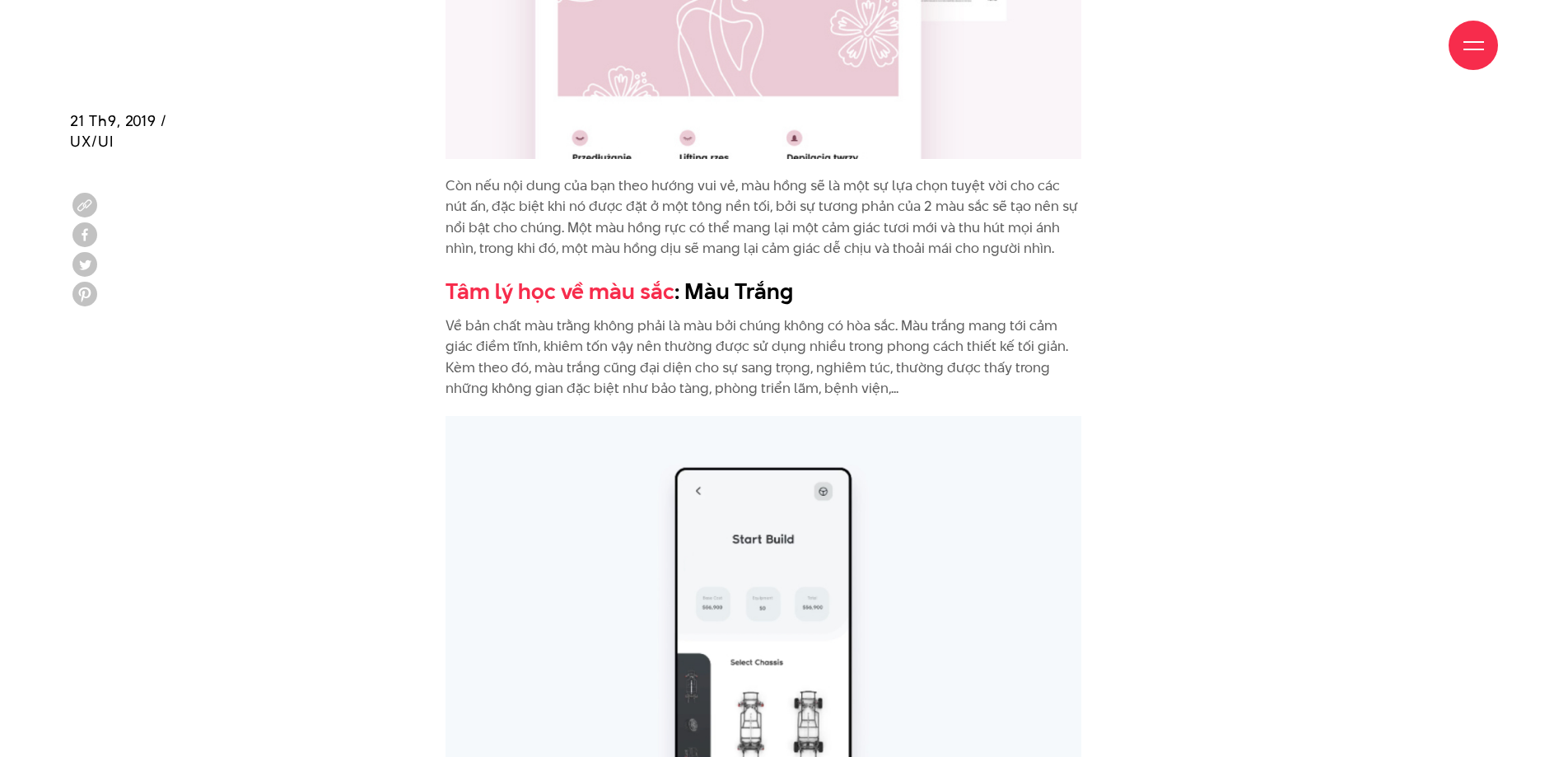
scroll to position [7781, 0]
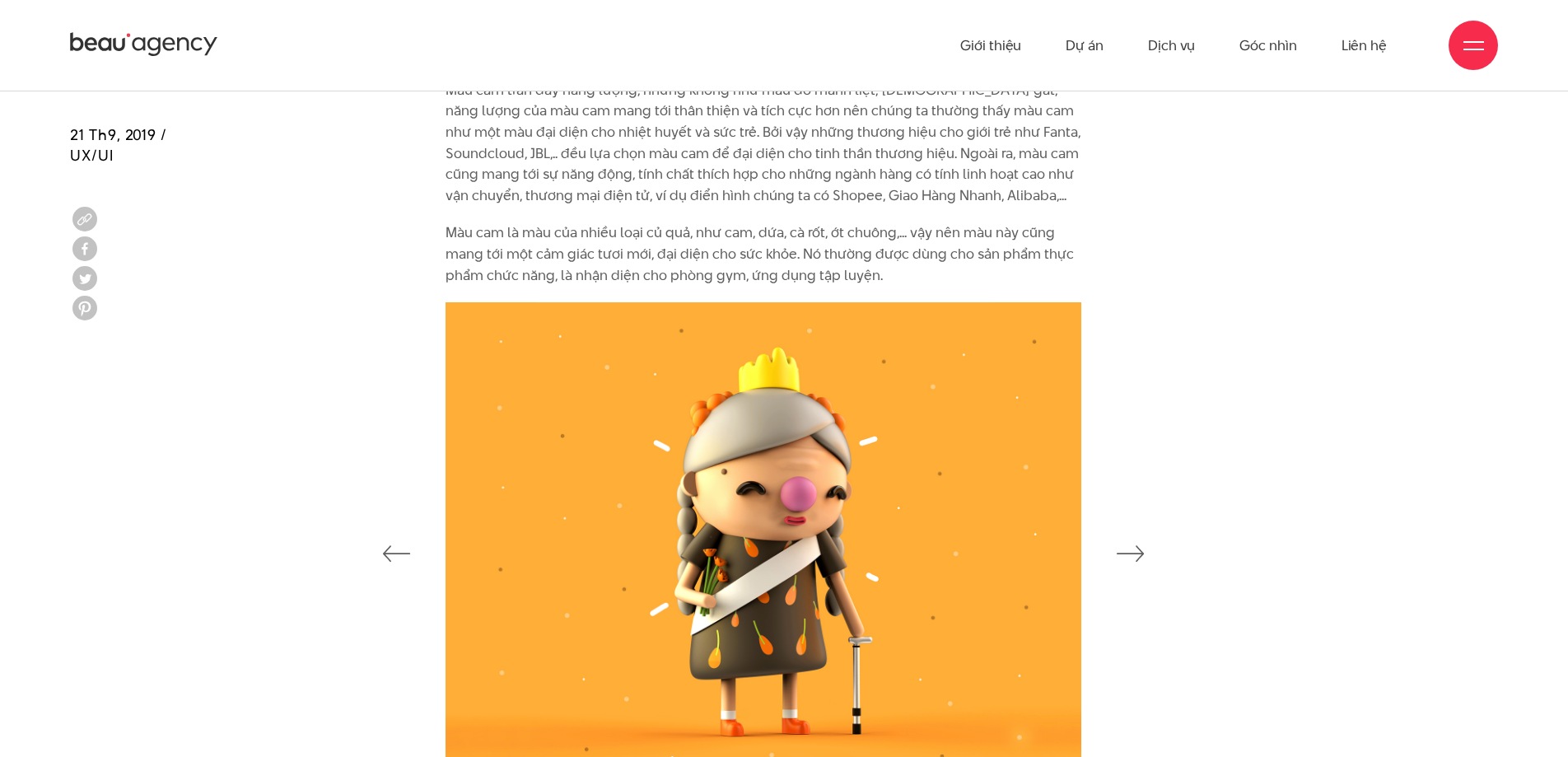
scroll to position [2901, 0]
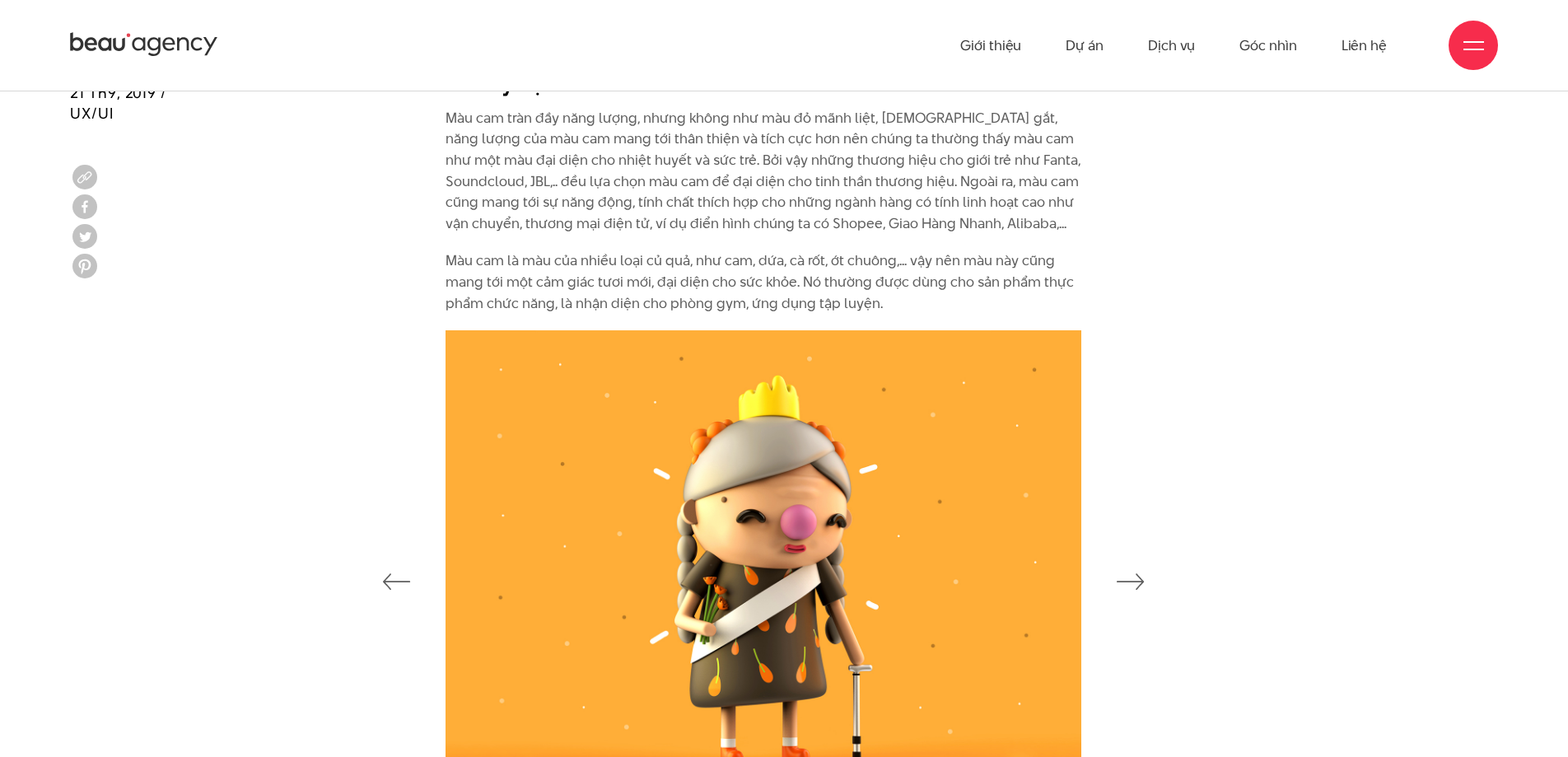
click at [1146, 576] on div at bounding box center [784, 580] width 734 height 498
click at [1132, 591] on button "button" at bounding box center [1130, 579] width 28 height 26
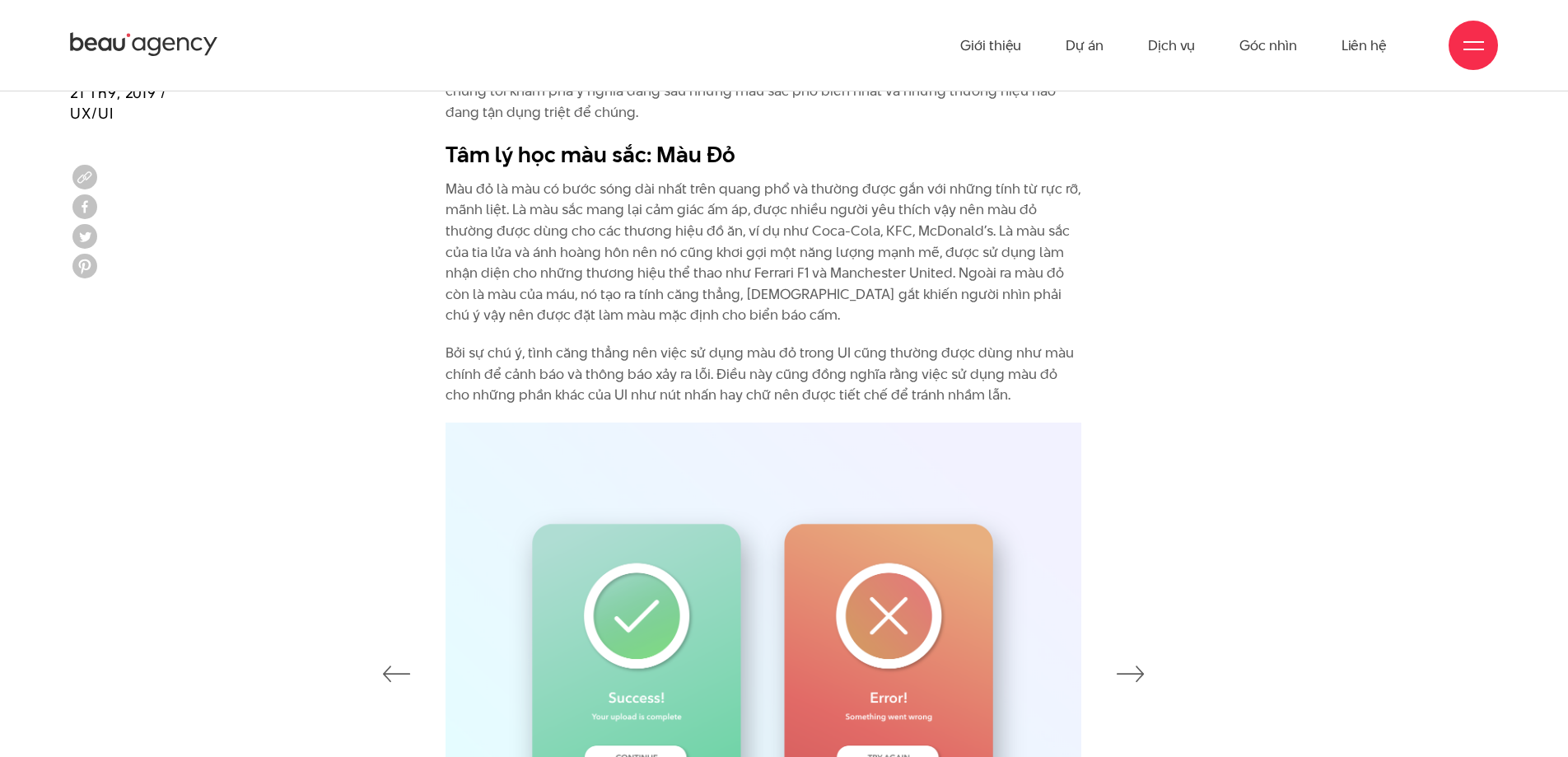
scroll to position [2028, 0]
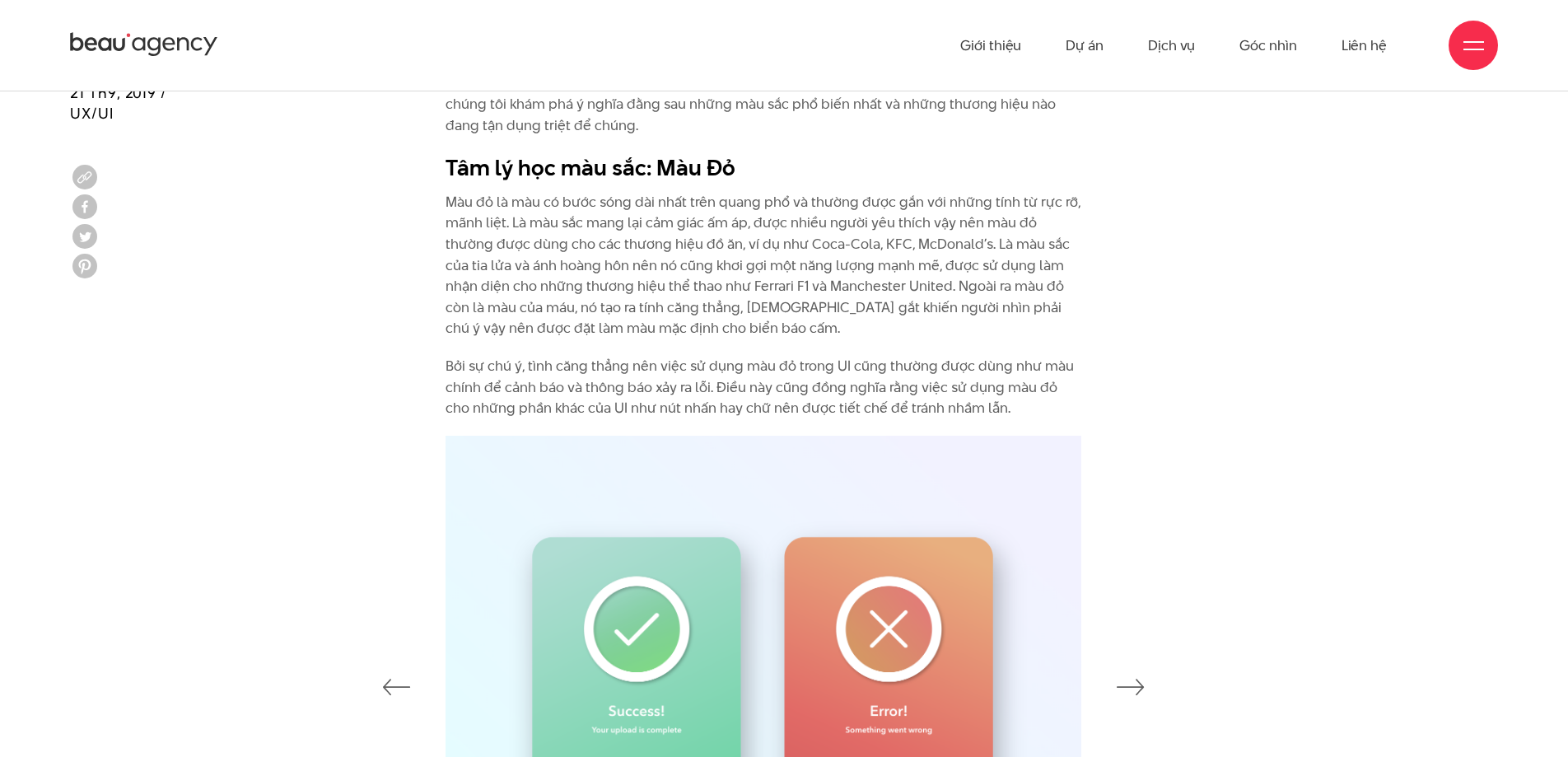
click at [1159, 684] on div at bounding box center [784, 684] width 1469 height 498
click at [1136, 691] on icon "button" at bounding box center [1130, 686] width 28 height 17
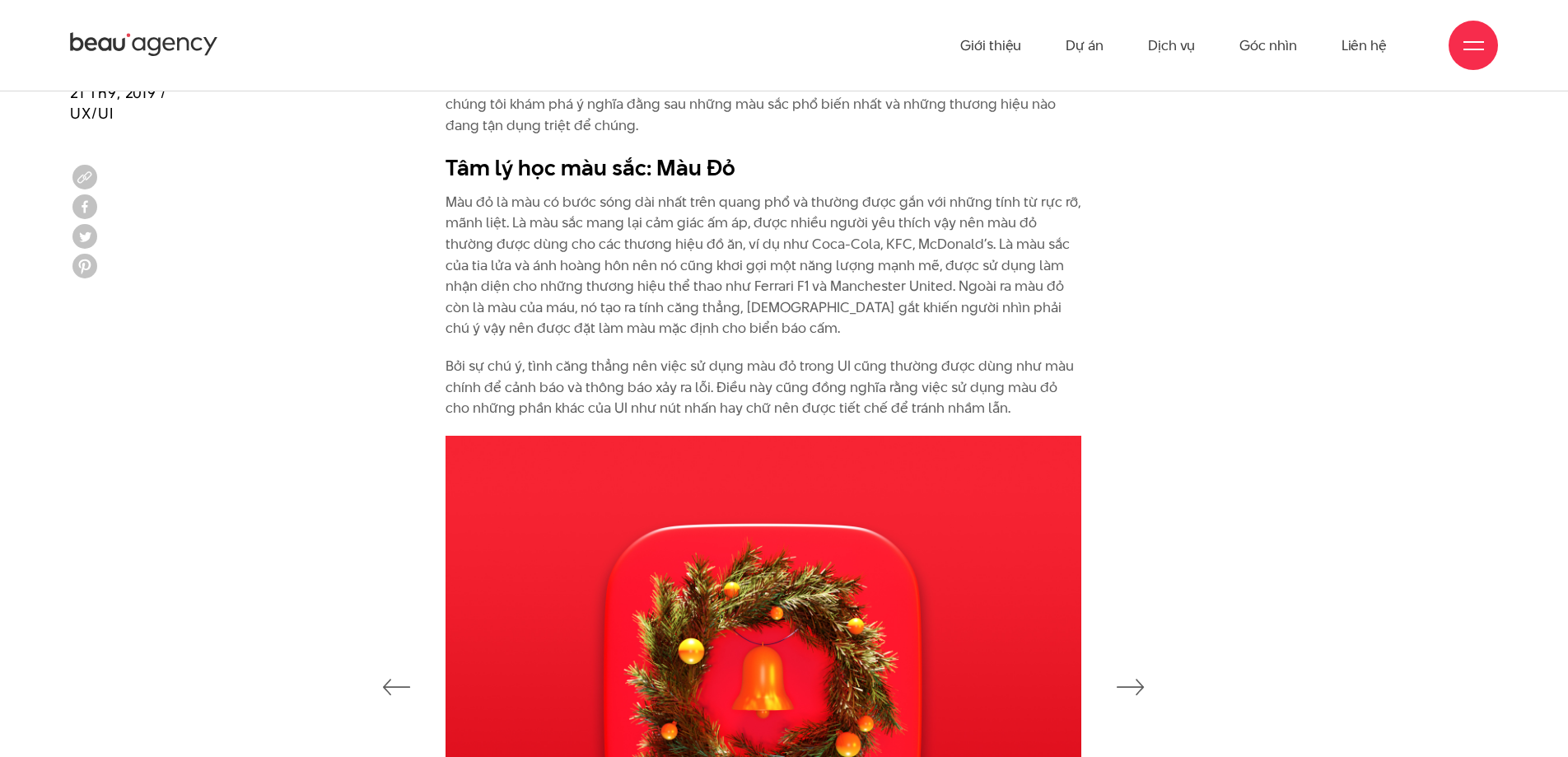
click at [1136, 691] on icon "button" at bounding box center [1130, 686] width 28 height 17
